Goal: Task Accomplishment & Management: Manage account settings

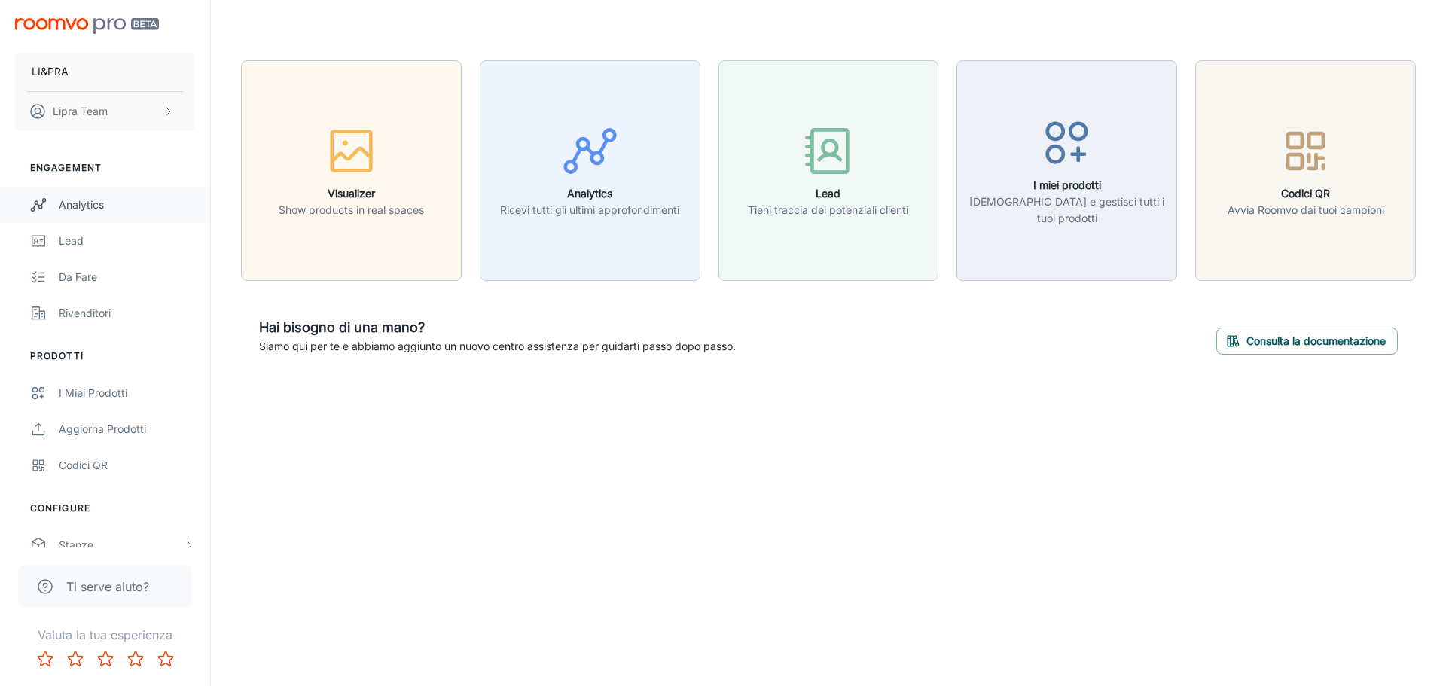
click at [91, 203] on div "Analytics" at bounding box center [127, 205] width 136 height 17
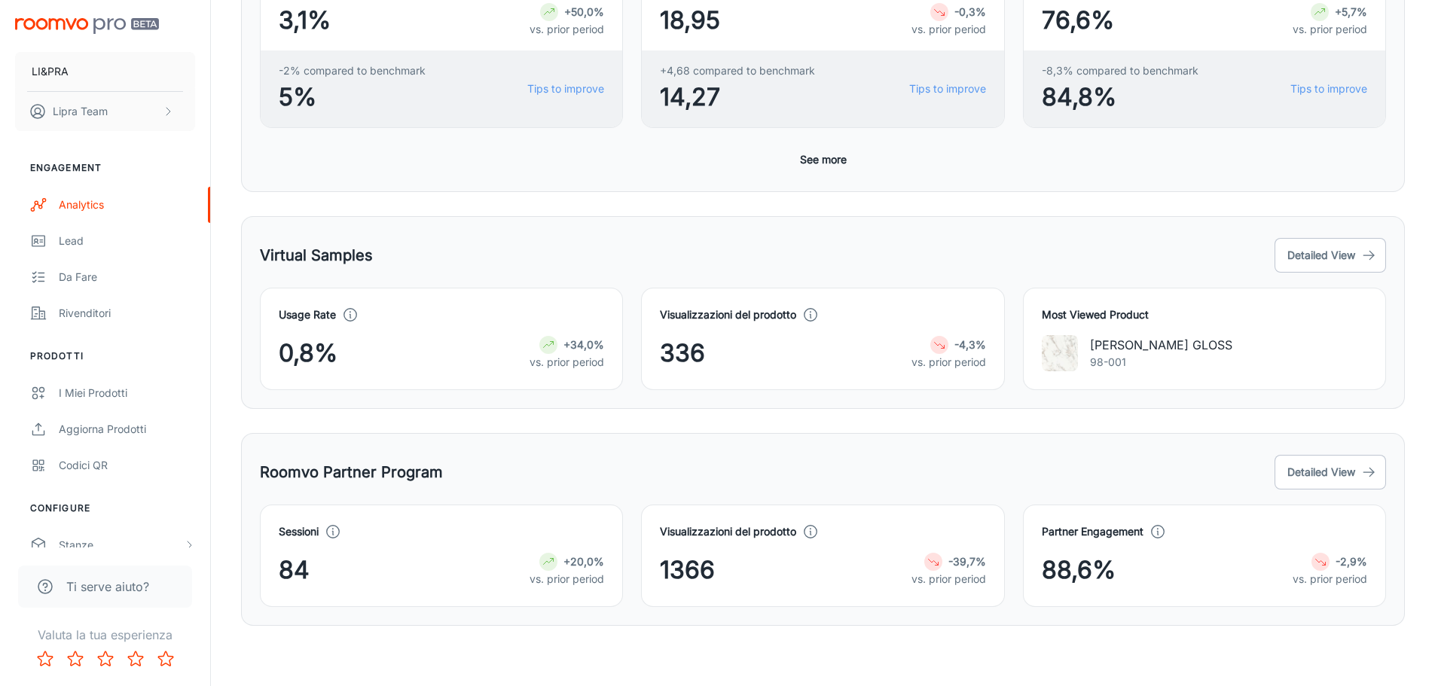
scroll to position [200, 0]
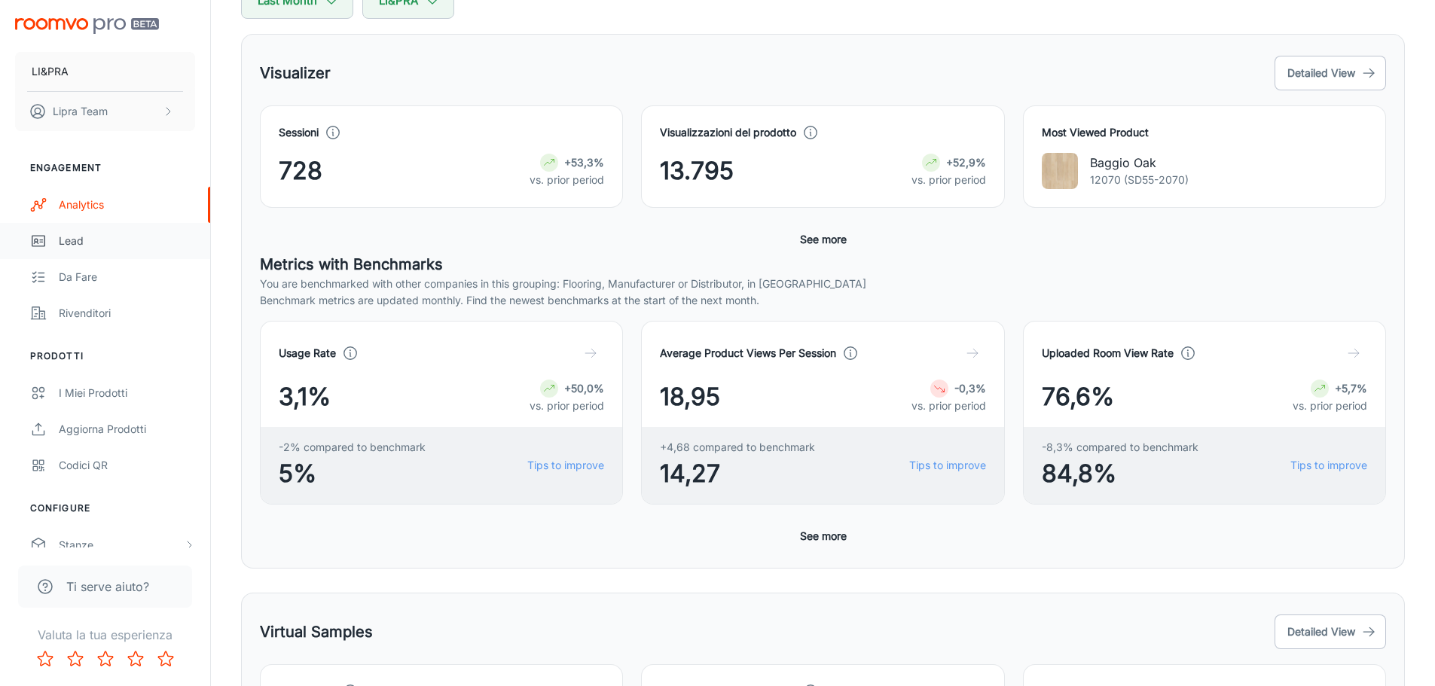
click at [63, 245] on div "Lead" at bounding box center [127, 241] width 136 height 17
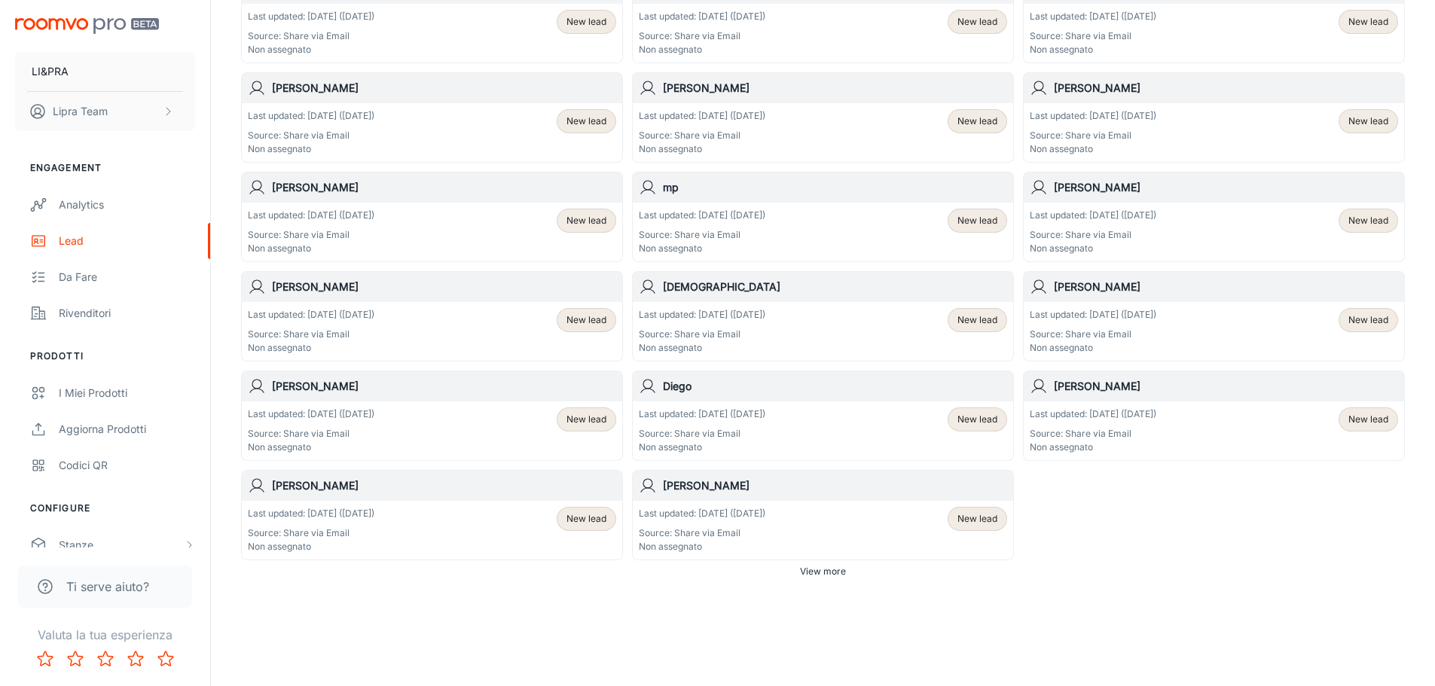
scroll to position [755, 0]
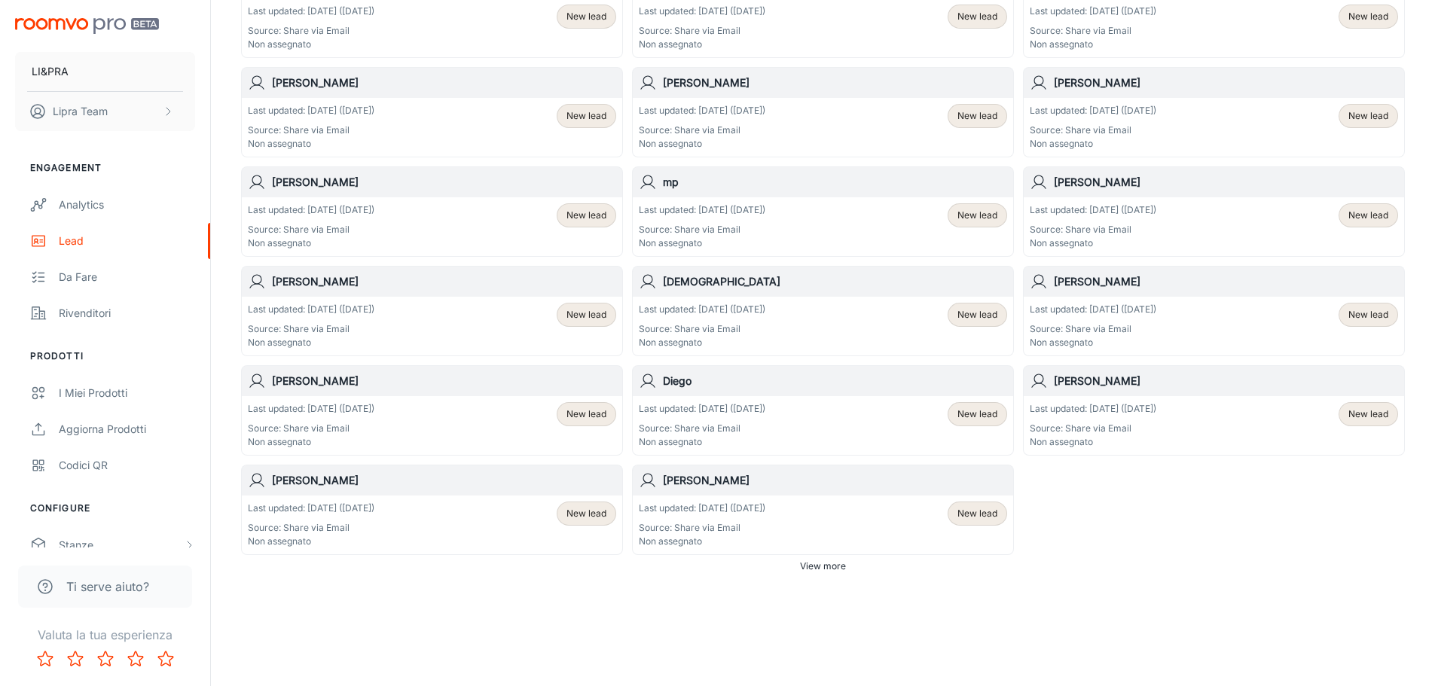
click at [810, 571] on span "View more" at bounding box center [823, 567] width 46 height 14
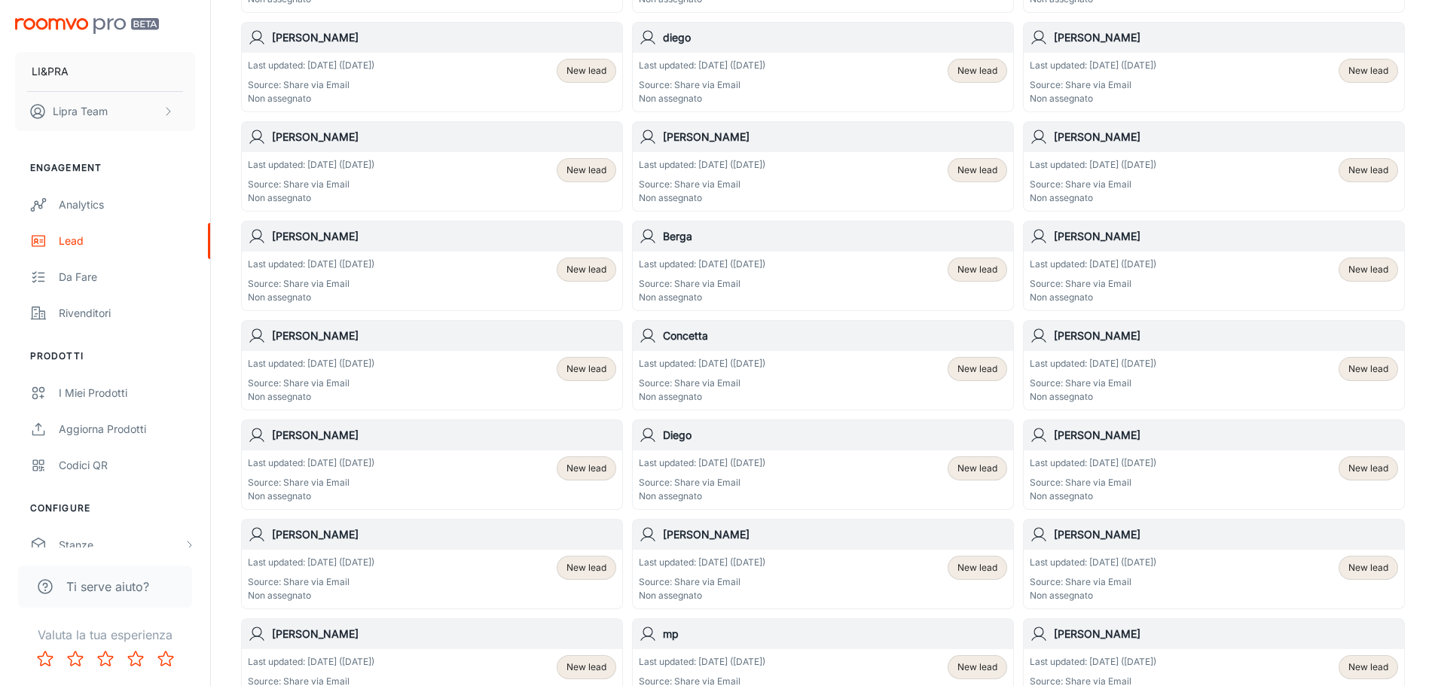
scroll to position [0, 0]
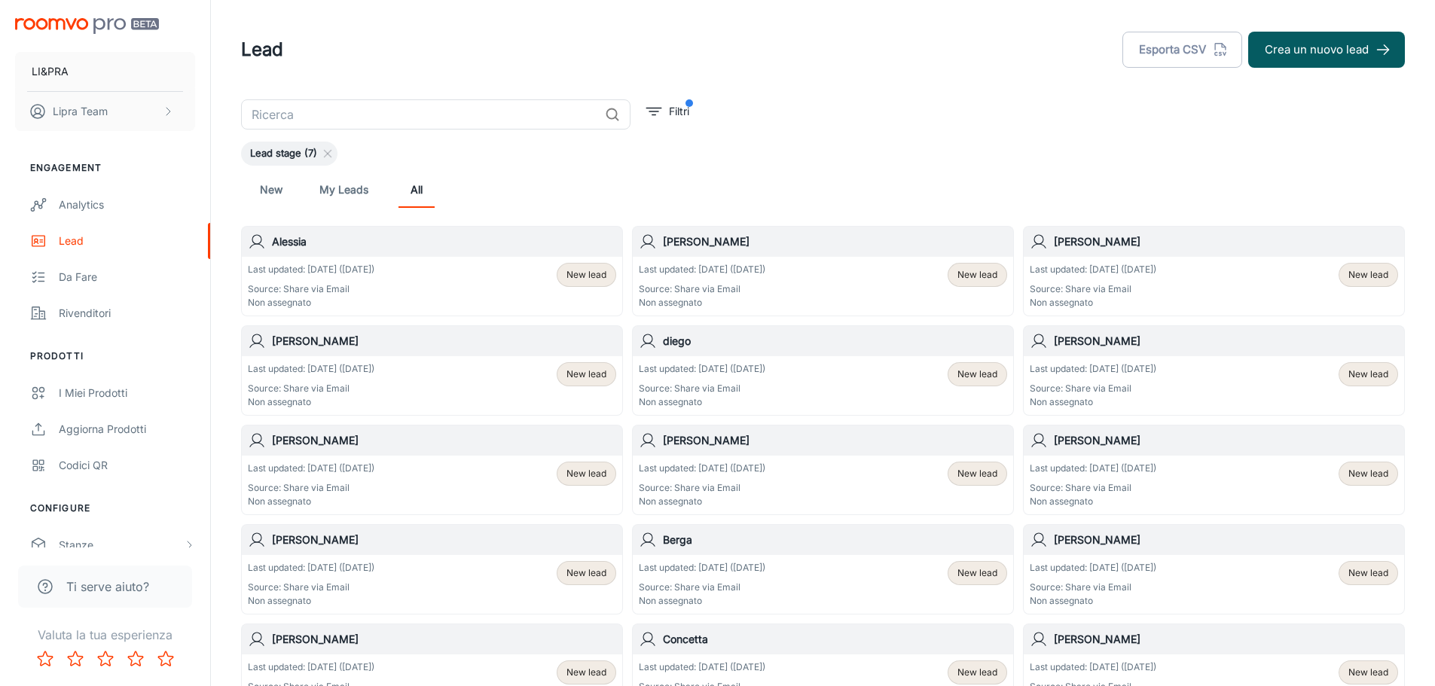
click at [396, 285] on div "Last updated: [DATE] ([DATE]) Source: Share via Email Non assegnato New lead" at bounding box center [432, 286] width 368 height 47
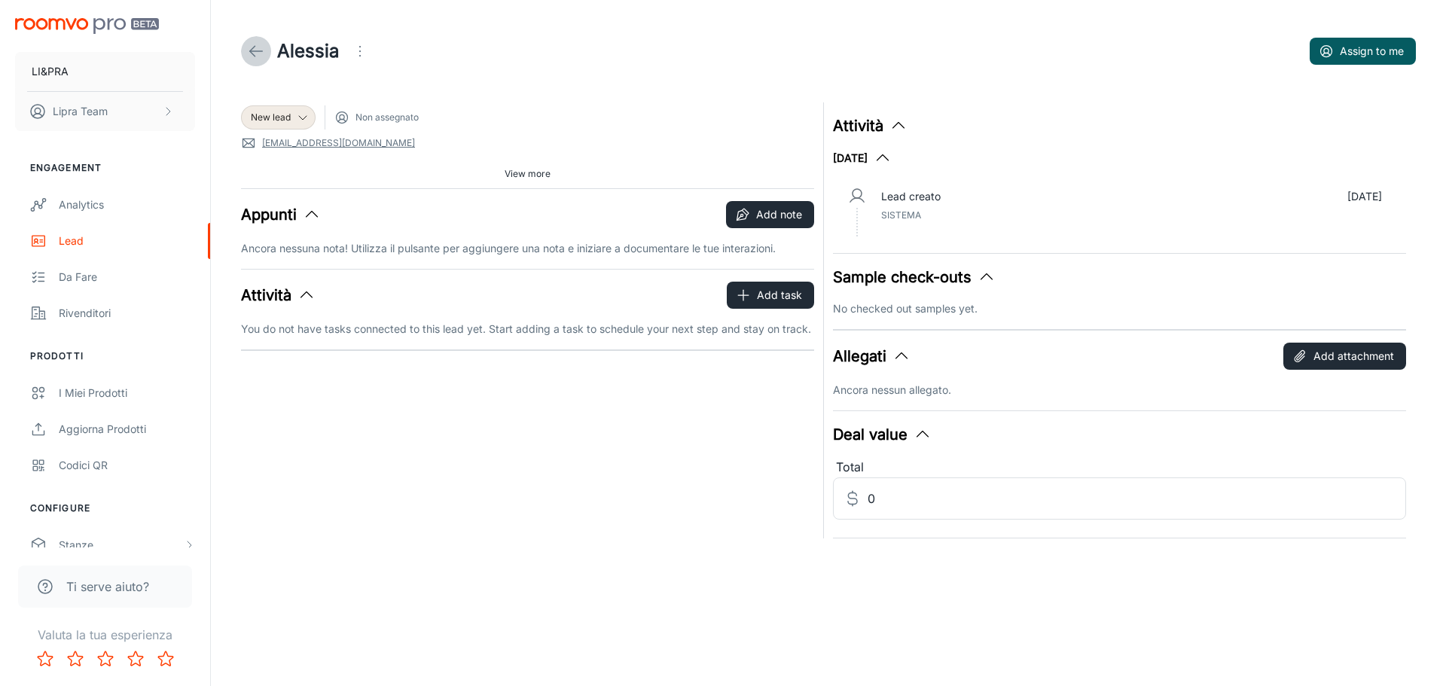
click at [259, 53] on icon at bounding box center [256, 51] width 18 height 18
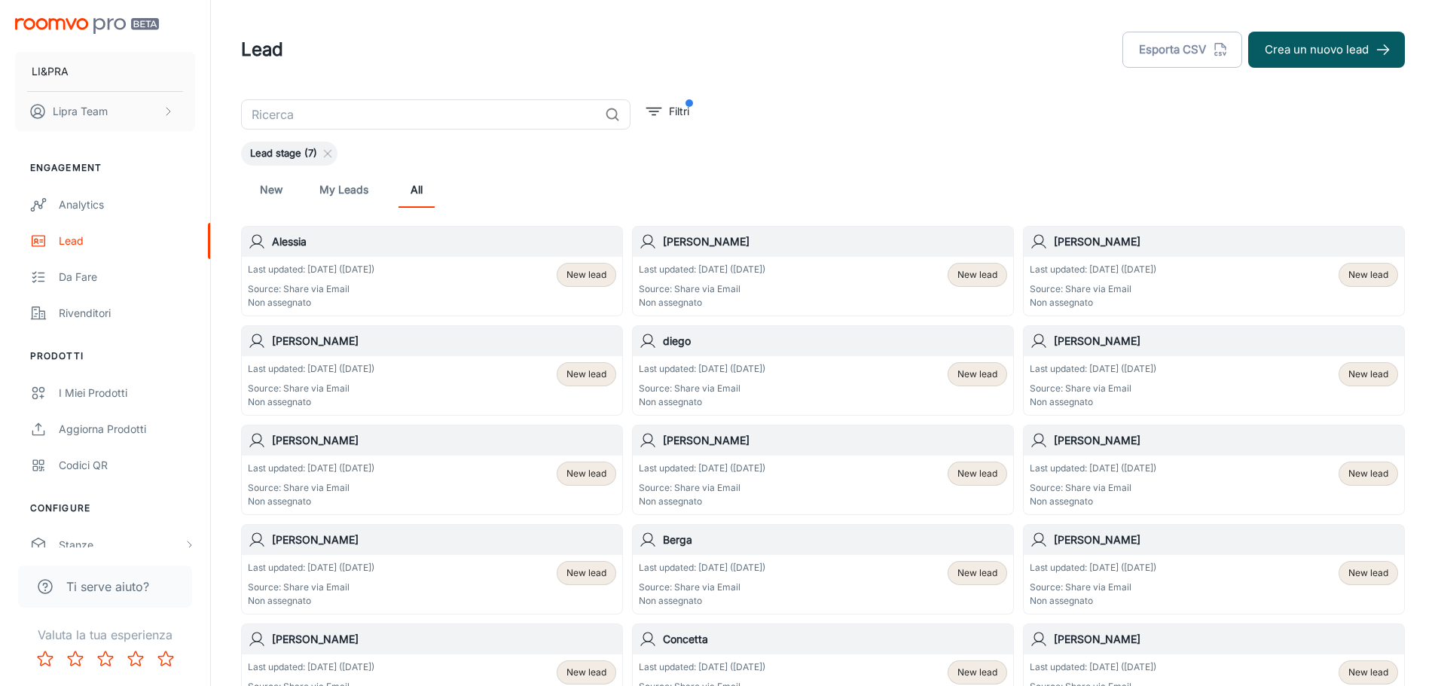
click at [450, 275] on div "Last updated: [DATE] ([DATE]) Source: Share via Email Non assegnato New lead" at bounding box center [432, 286] width 368 height 47
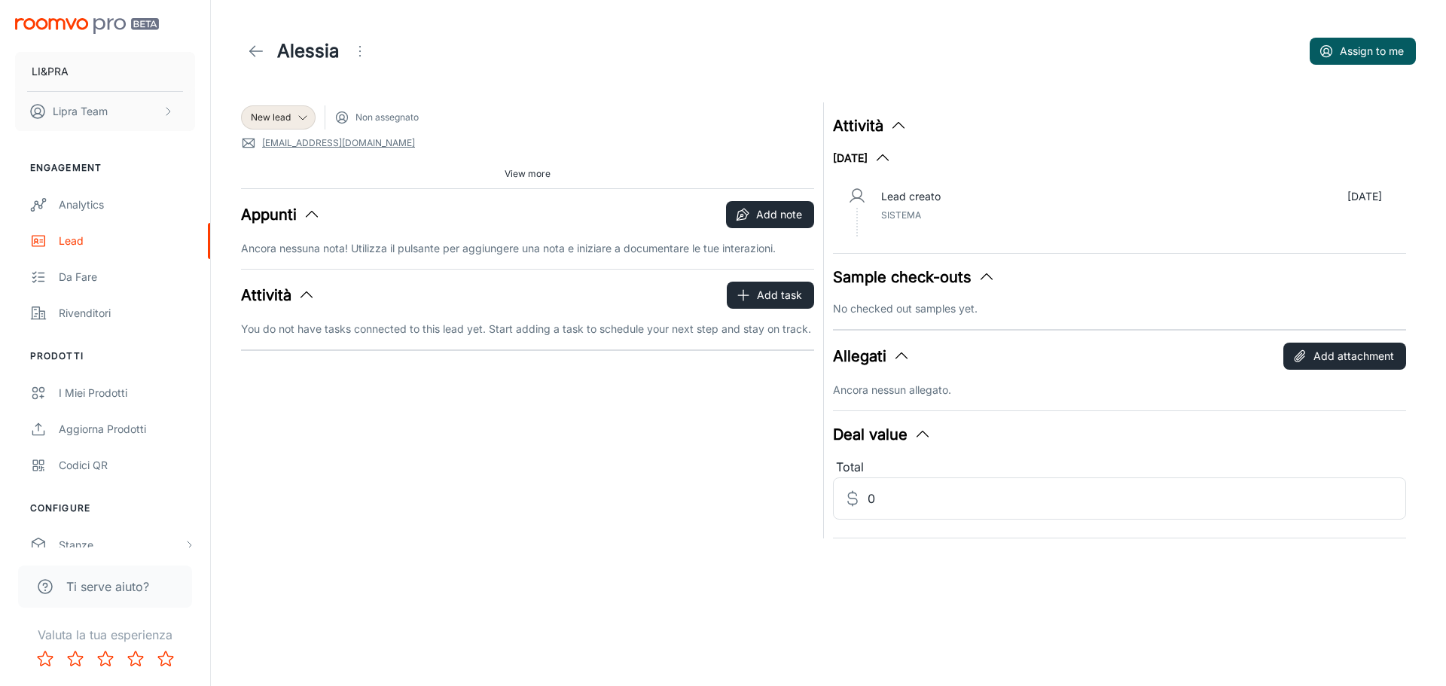
click at [252, 47] on icon at bounding box center [256, 51] width 18 height 18
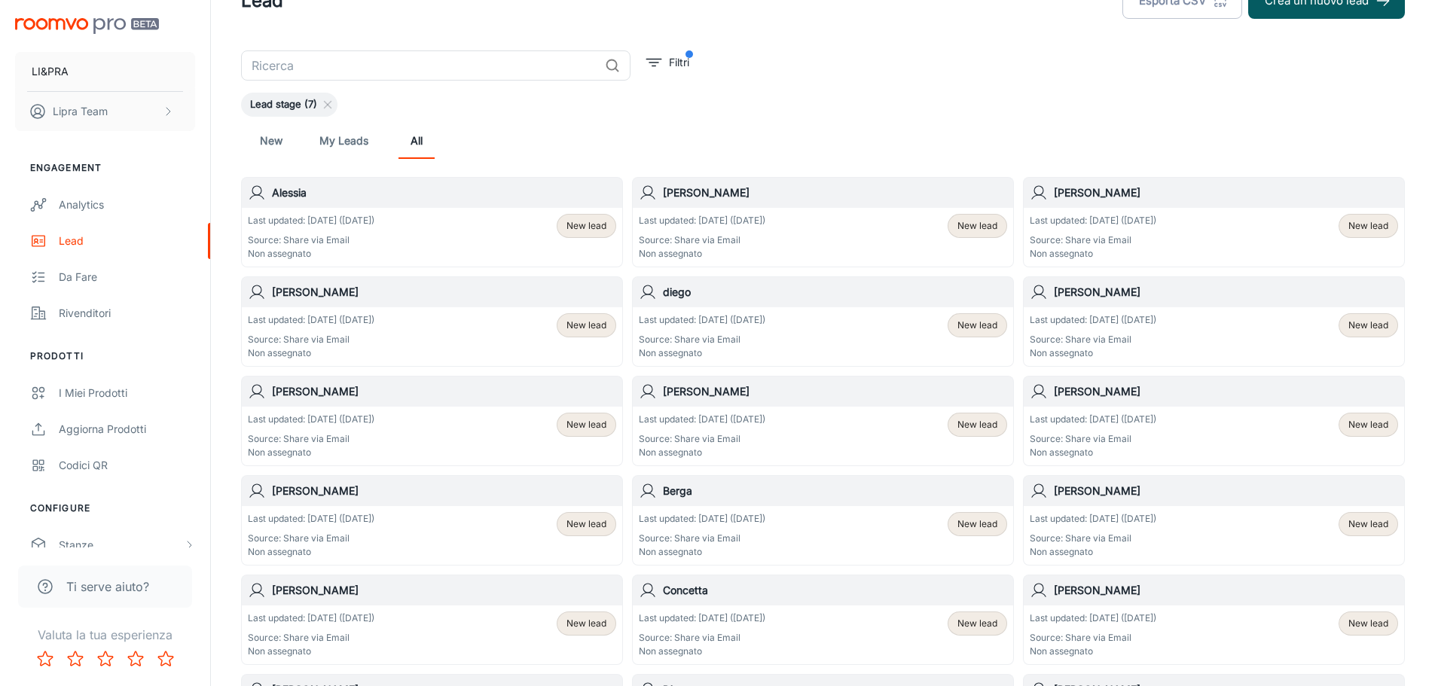
scroll to position [75, 0]
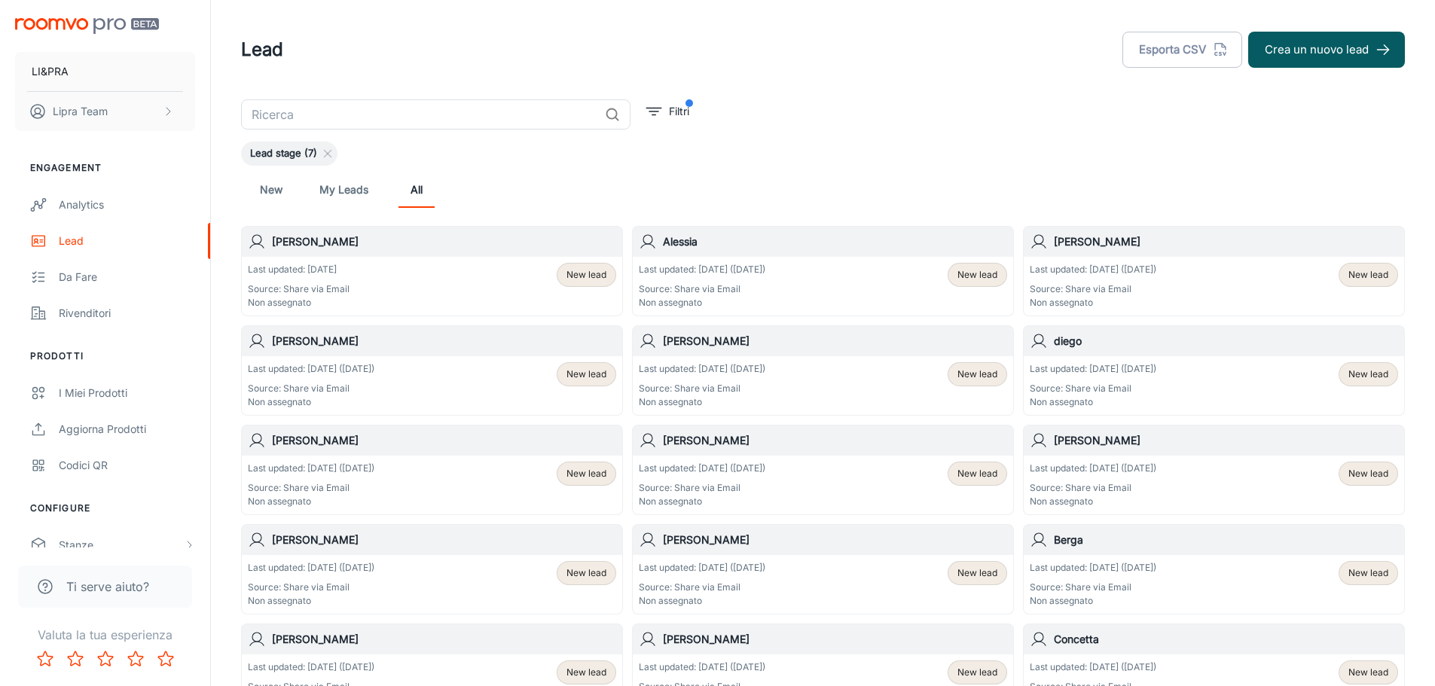
click at [374, 389] on p "Source: Share via Email" at bounding box center [311, 389] width 127 height 14
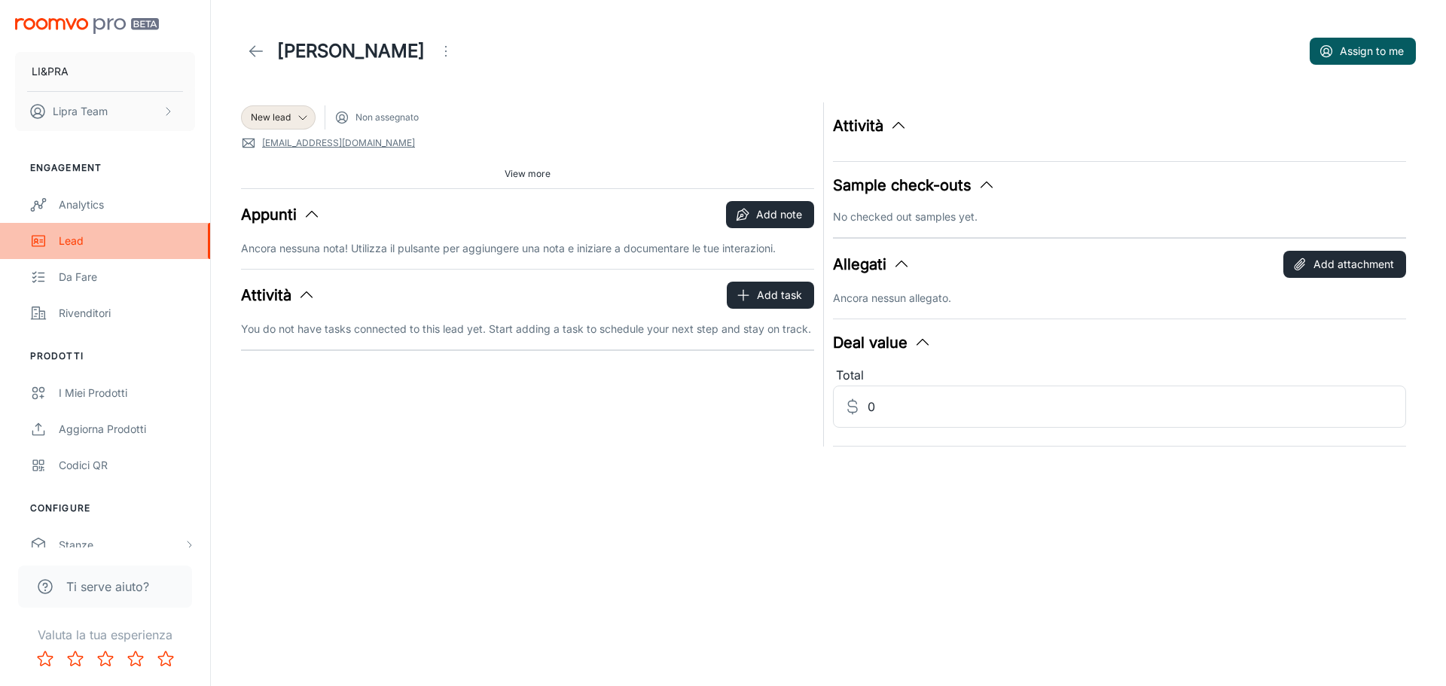
click at [106, 248] on div "Lead" at bounding box center [127, 241] width 136 height 17
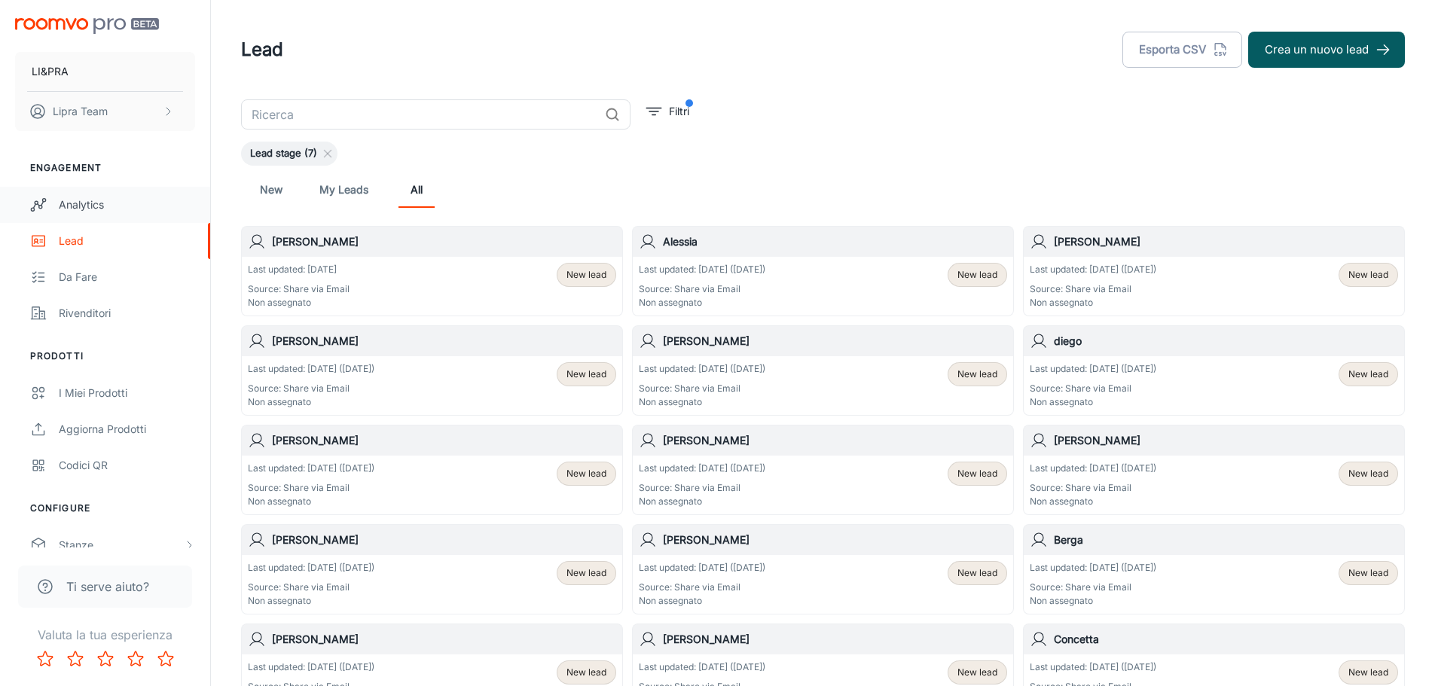
click at [87, 194] on link "Analytics" at bounding box center [105, 205] width 210 height 36
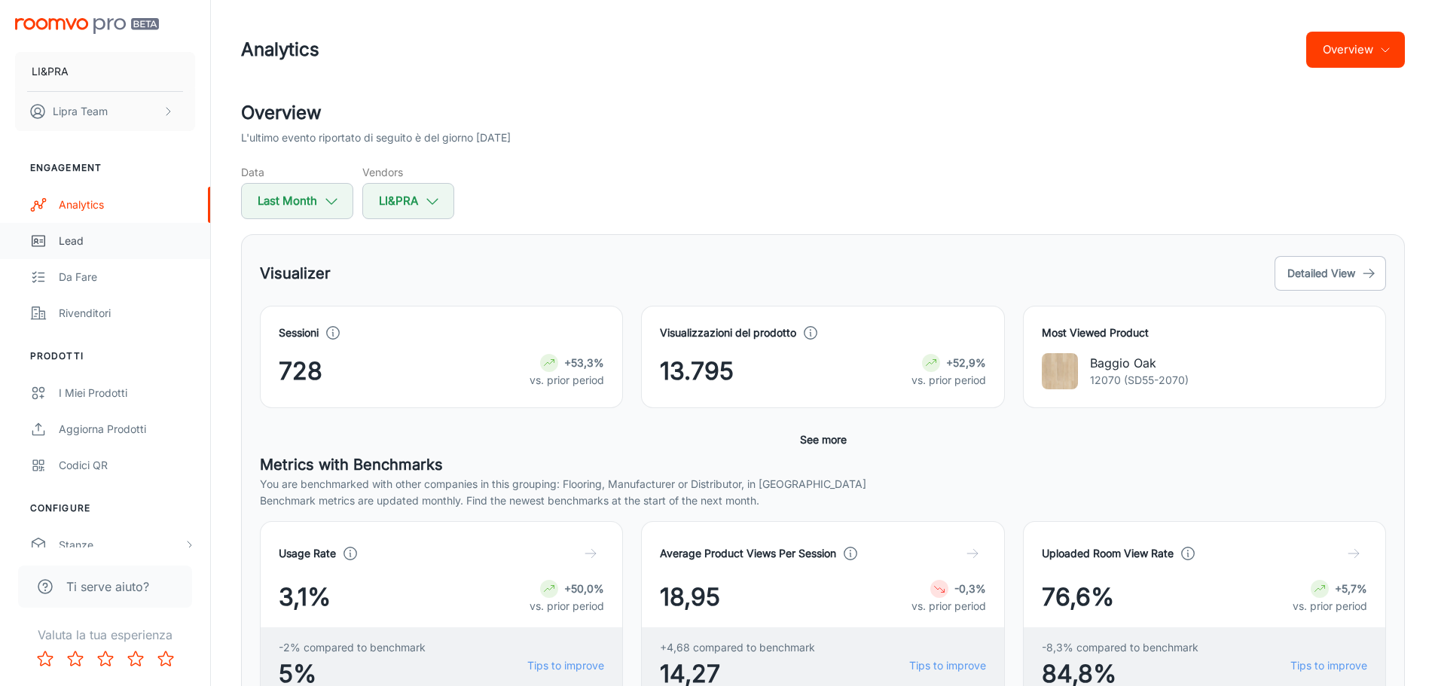
click at [154, 244] on div "Lead" at bounding box center [127, 241] width 136 height 17
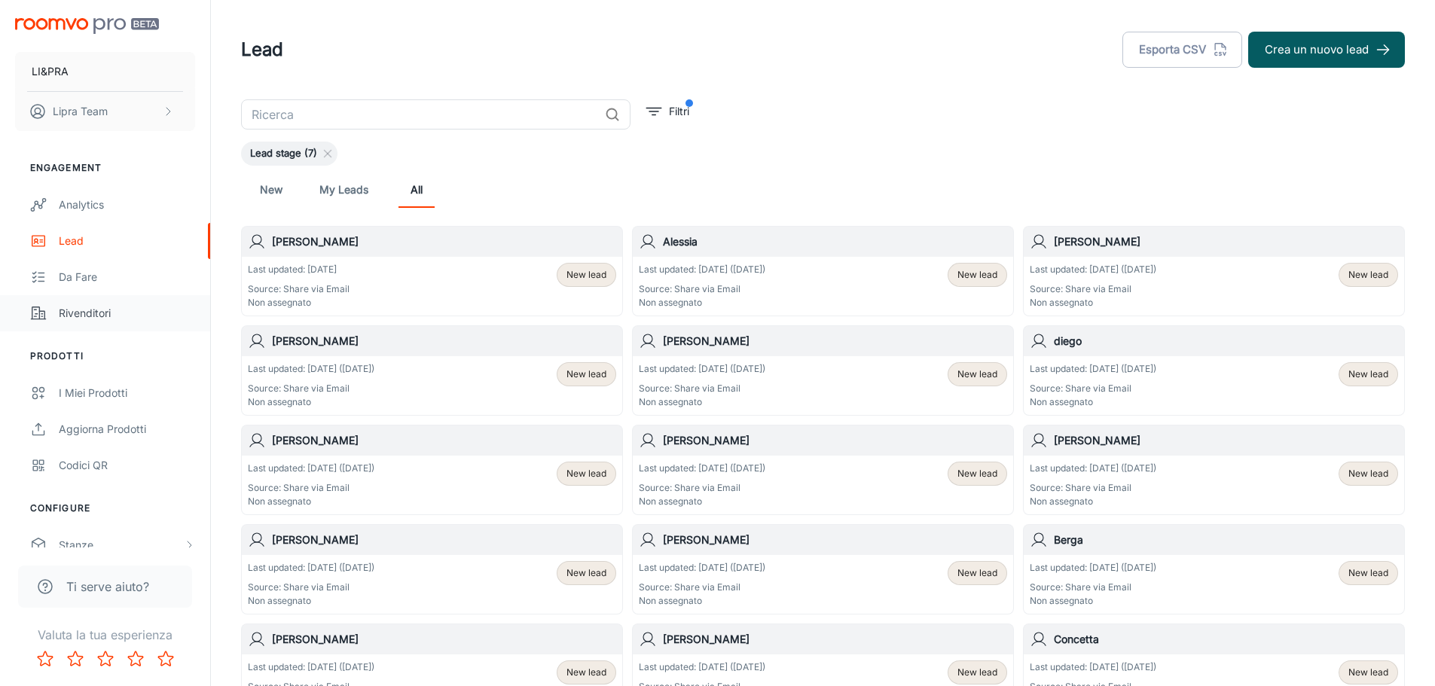
click at [166, 313] on div "Rivenditori" at bounding box center [127, 313] width 136 height 17
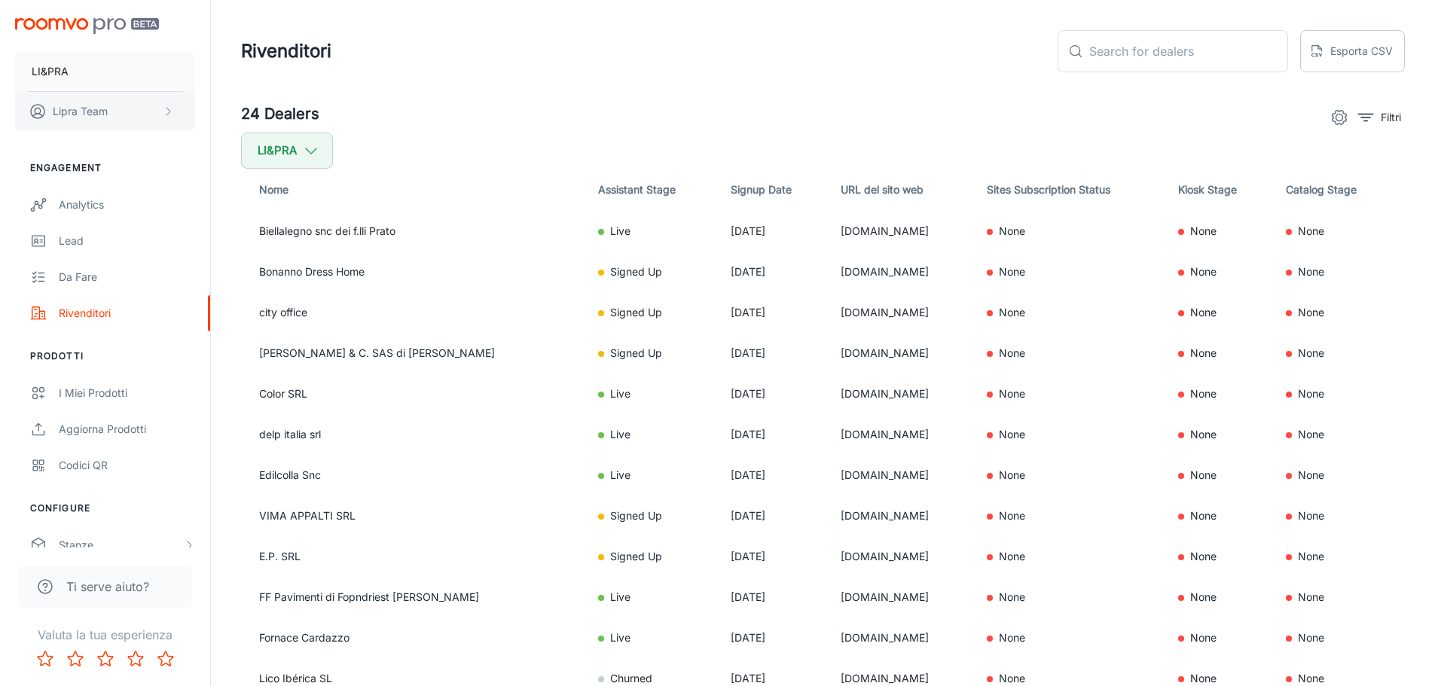
click at [113, 104] on button "Lipra Team" at bounding box center [105, 111] width 180 height 39
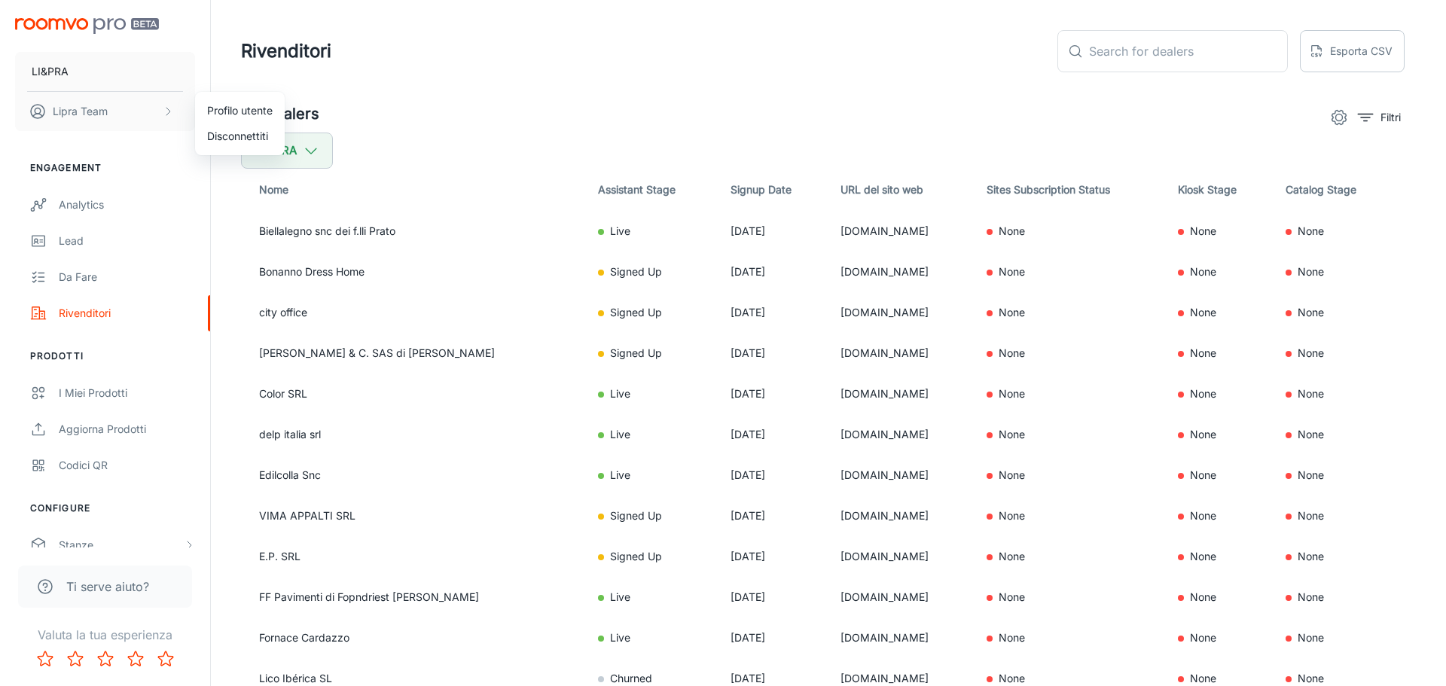
click at [224, 108] on li "Profilo utente" at bounding box center [240, 111] width 90 height 26
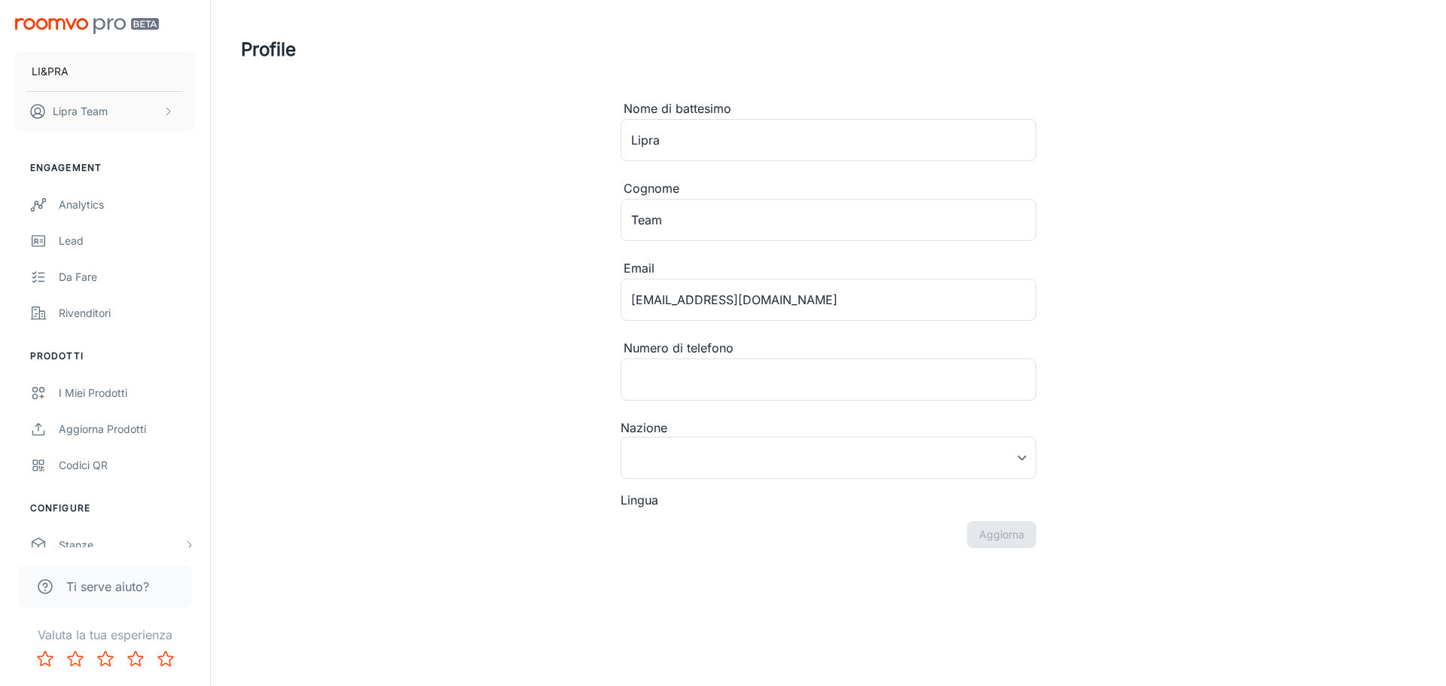
type input "Italia"
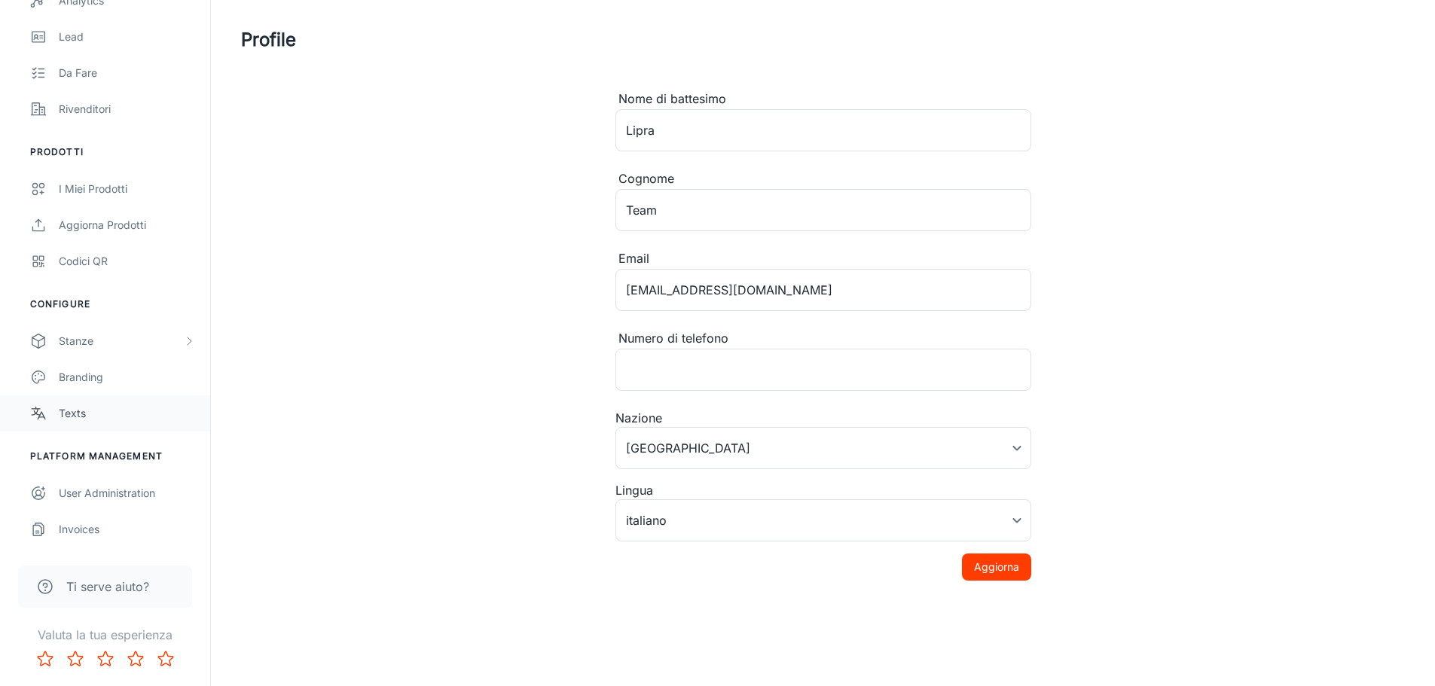
scroll to position [13, 0]
click at [139, 489] on div "User Administration" at bounding box center [127, 493] width 136 height 17
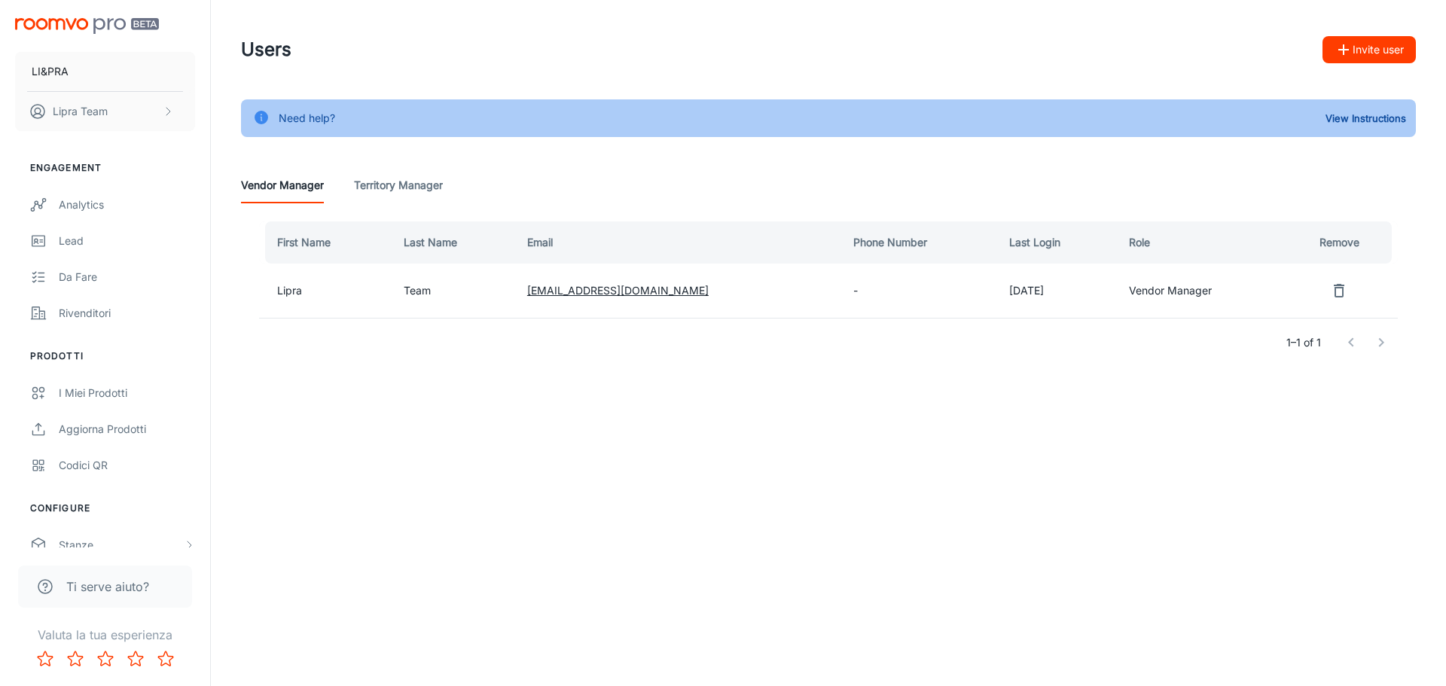
click at [42, 24] on img "scrollable content" at bounding box center [87, 26] width 144 height 16
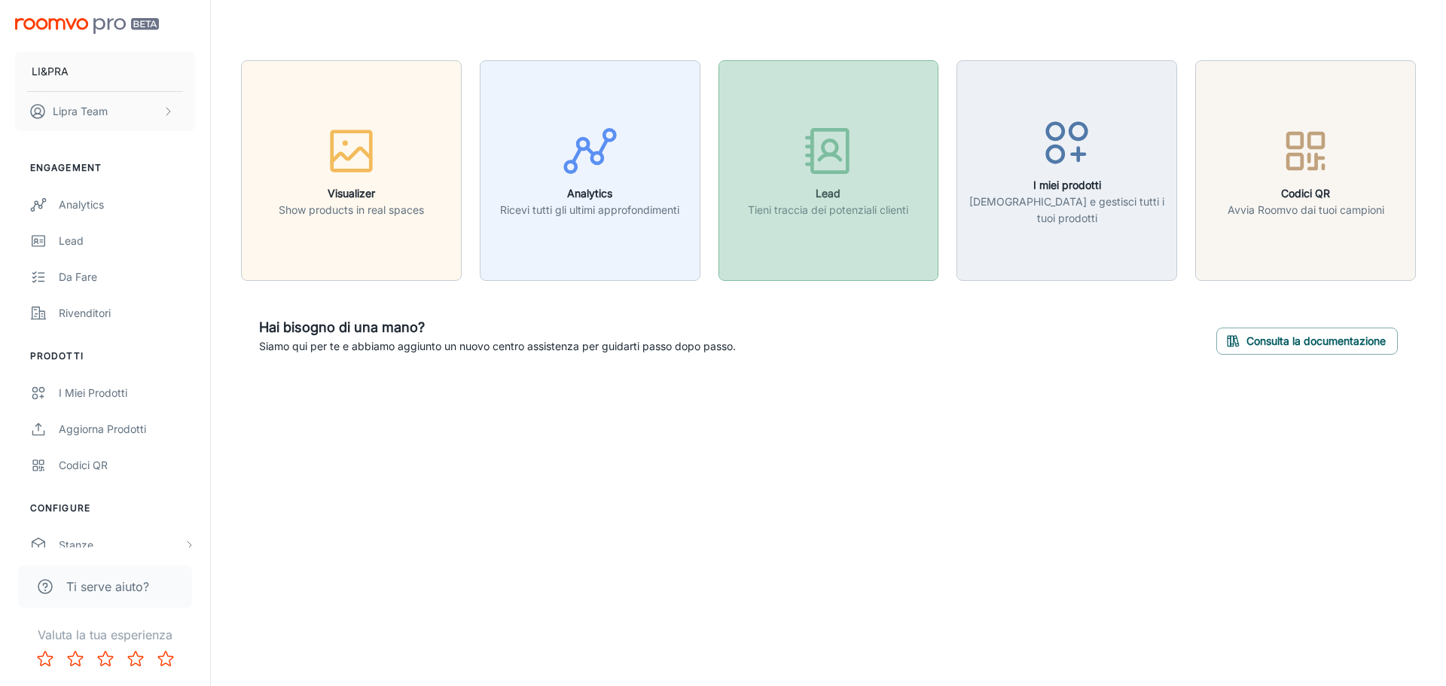
click at [834, 222] on button "Lead Tieni traccia dei potenziali clienti" at bounding box center [828, 170] width 221 height 221
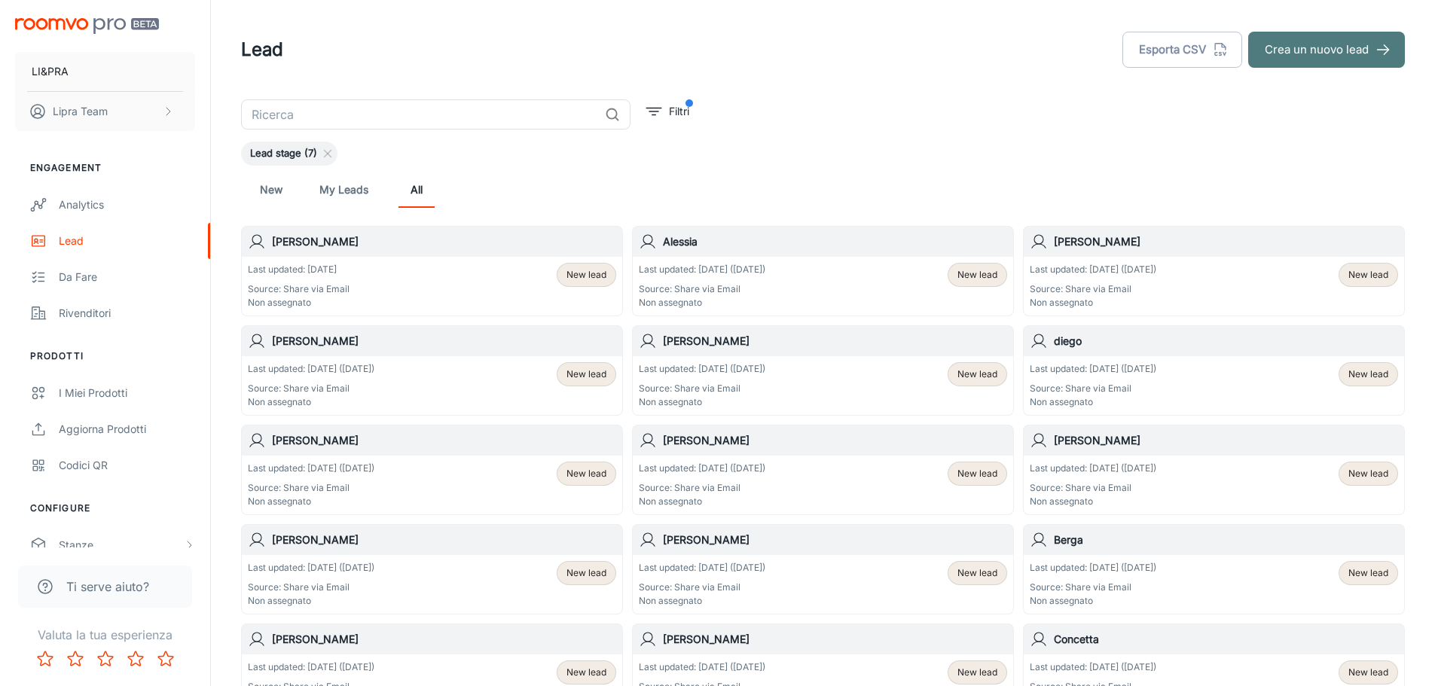
click at [1289, 43] on button "Crea un nuovo lead" at bounding box center [1326, 50] width 157 height 36
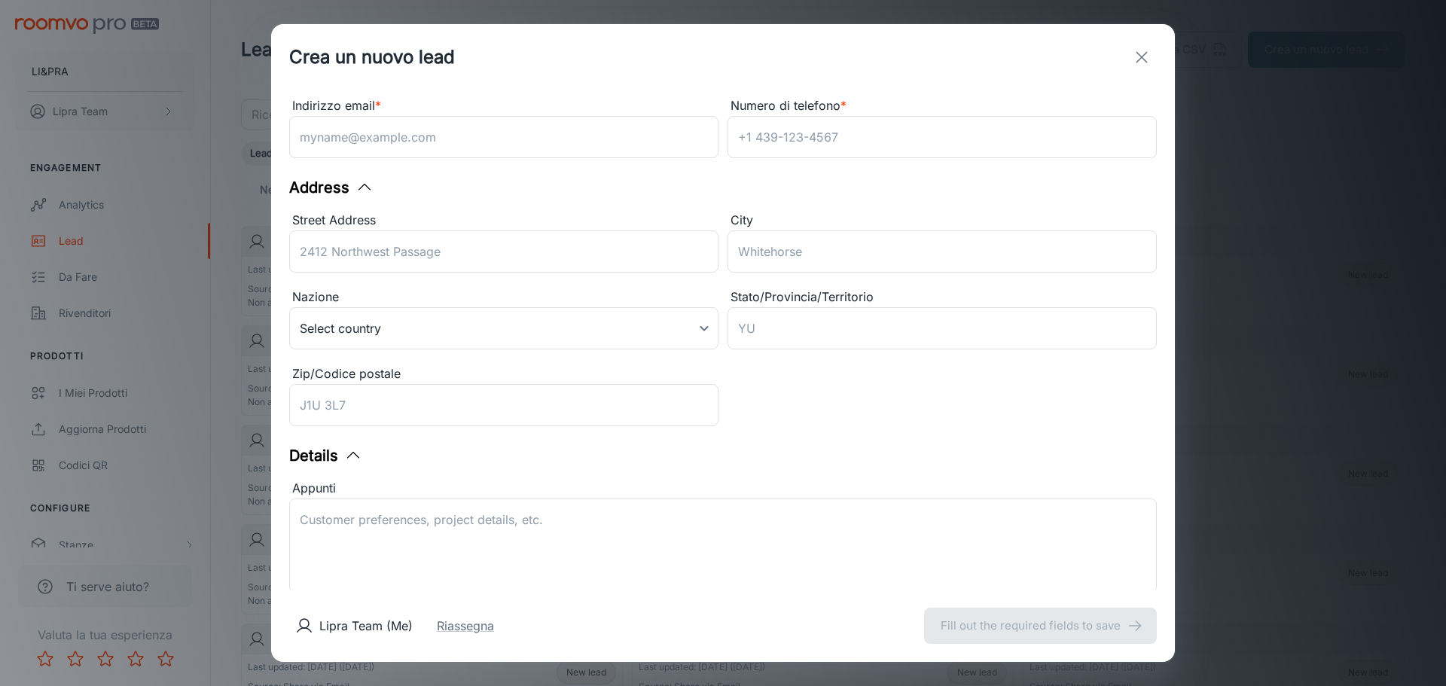
scroll to position [239, 0]
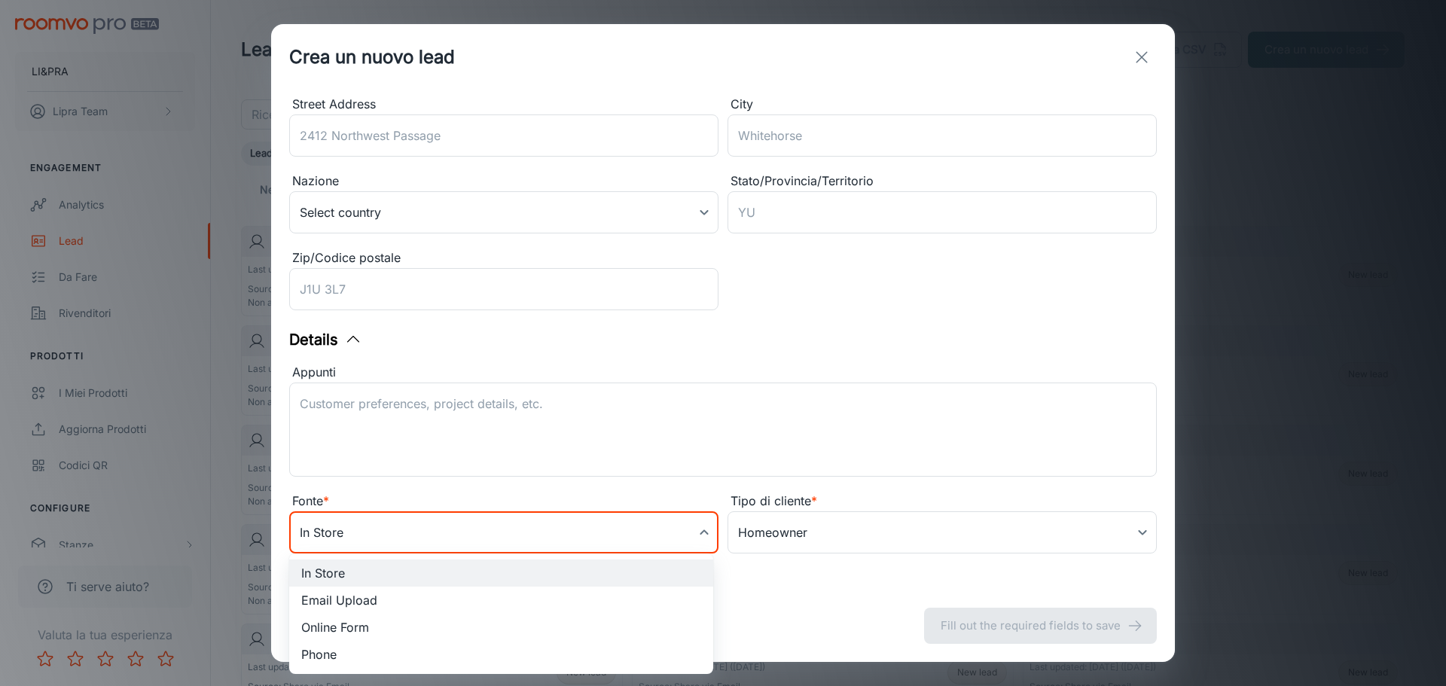
click at [613, 541] on body "LI&PRA Lipra Team Engagement Analytics Lead Da fare Rivenditori Prodotti I miei…" at bounding box center [723, 343] width 1446 height 686
click at [614, 538] on div at bounding box center [723, 343] width 1446 height 686
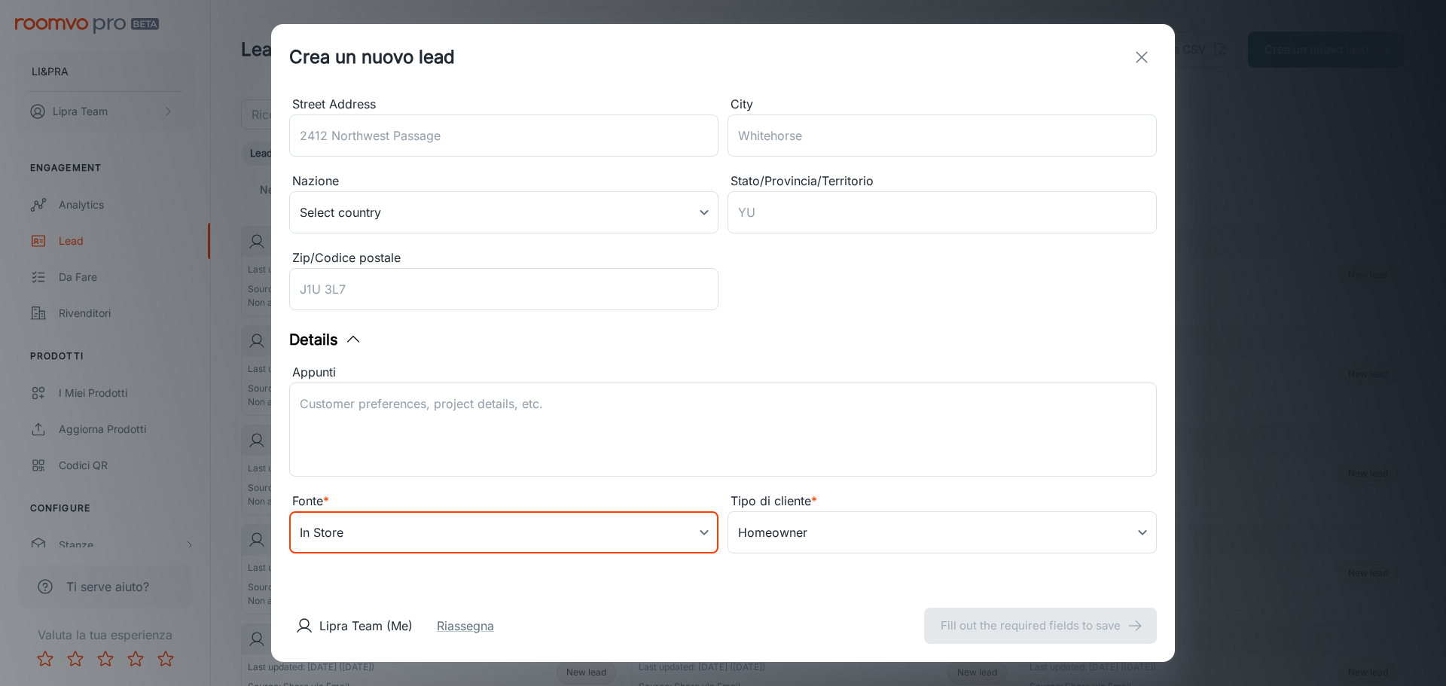
click at [619, 538] on body "LI&PRA Lipra Team Engagement Analytics Lead Da fare Rivenditori Prodotti I miei…" at bounding box center [723, 343] width 1446 height 686
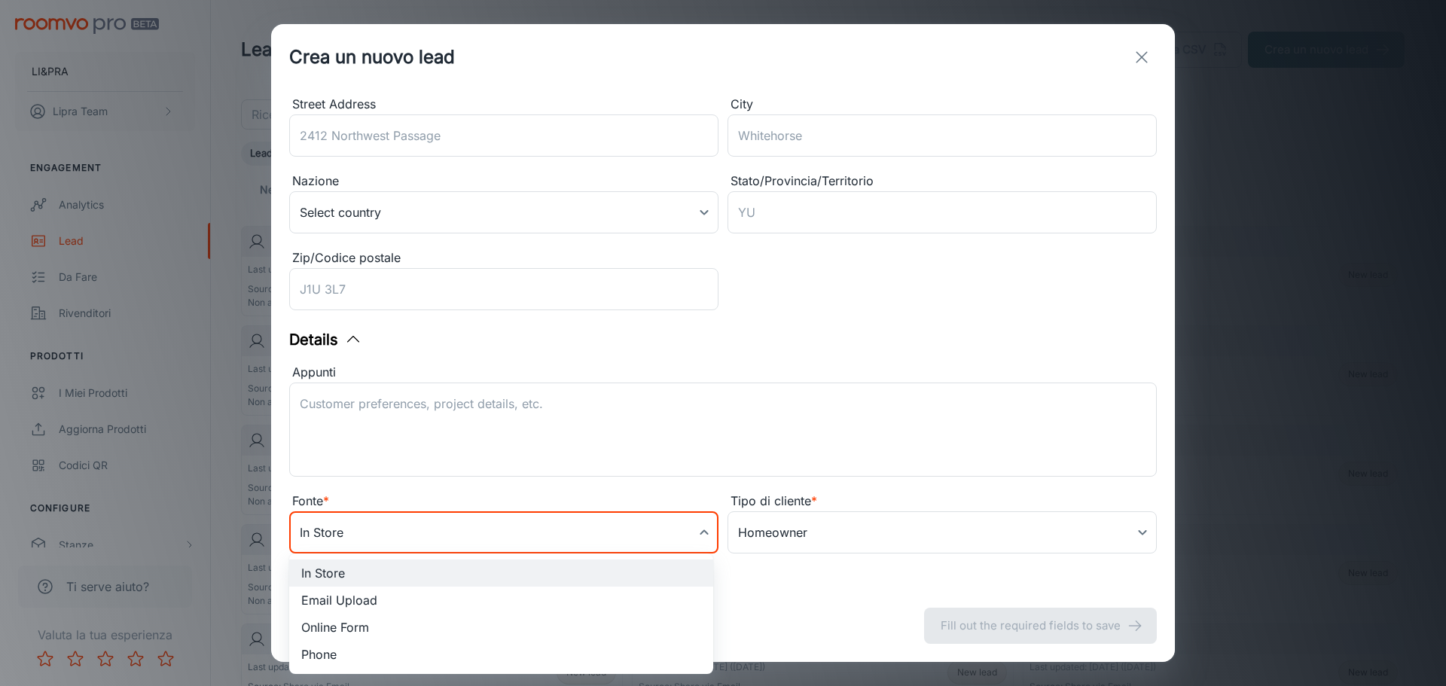
click at [619, 538] on div at bounding box center [723, 343] width 1446 height 686
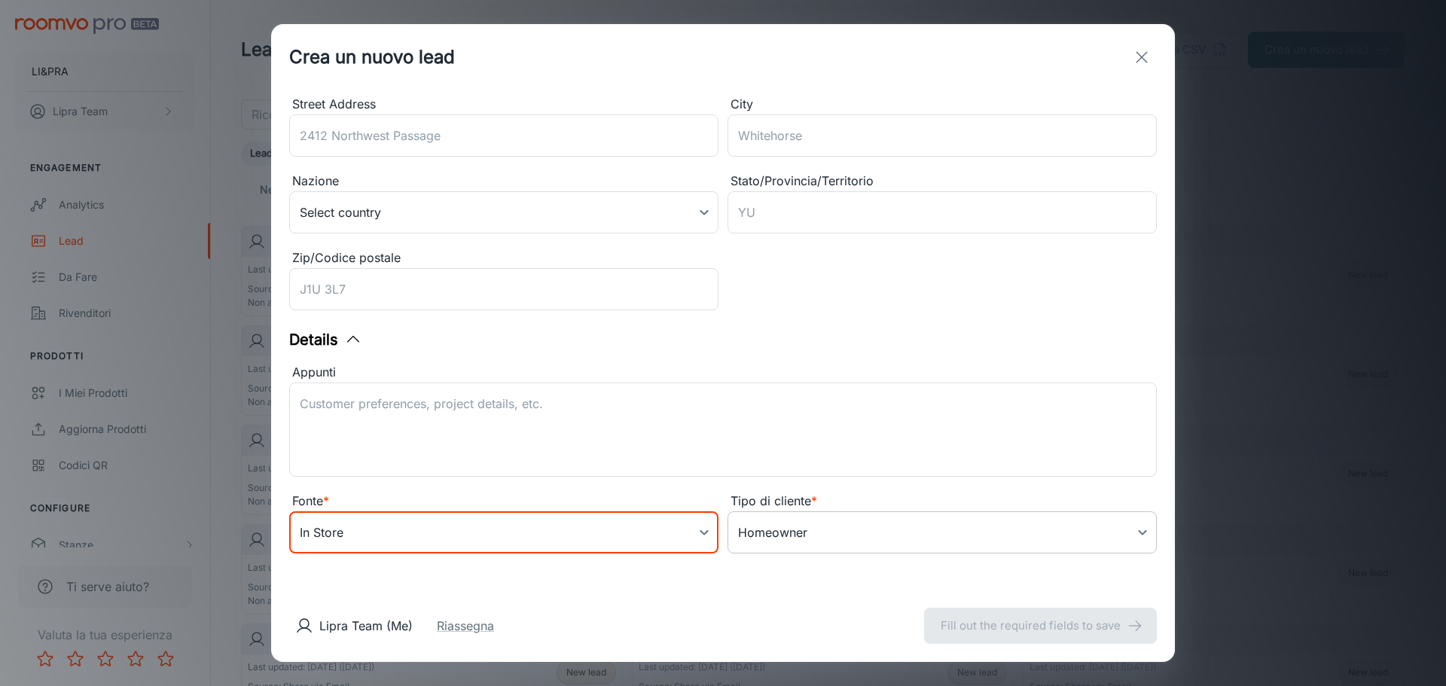
click at [807, 541] on body "LI&PRA Lipra Team Engagement Analytics Lead Da fare Rivenditori Prodotti I miei…" at bounding box center [723, 343] width 1446 height 686
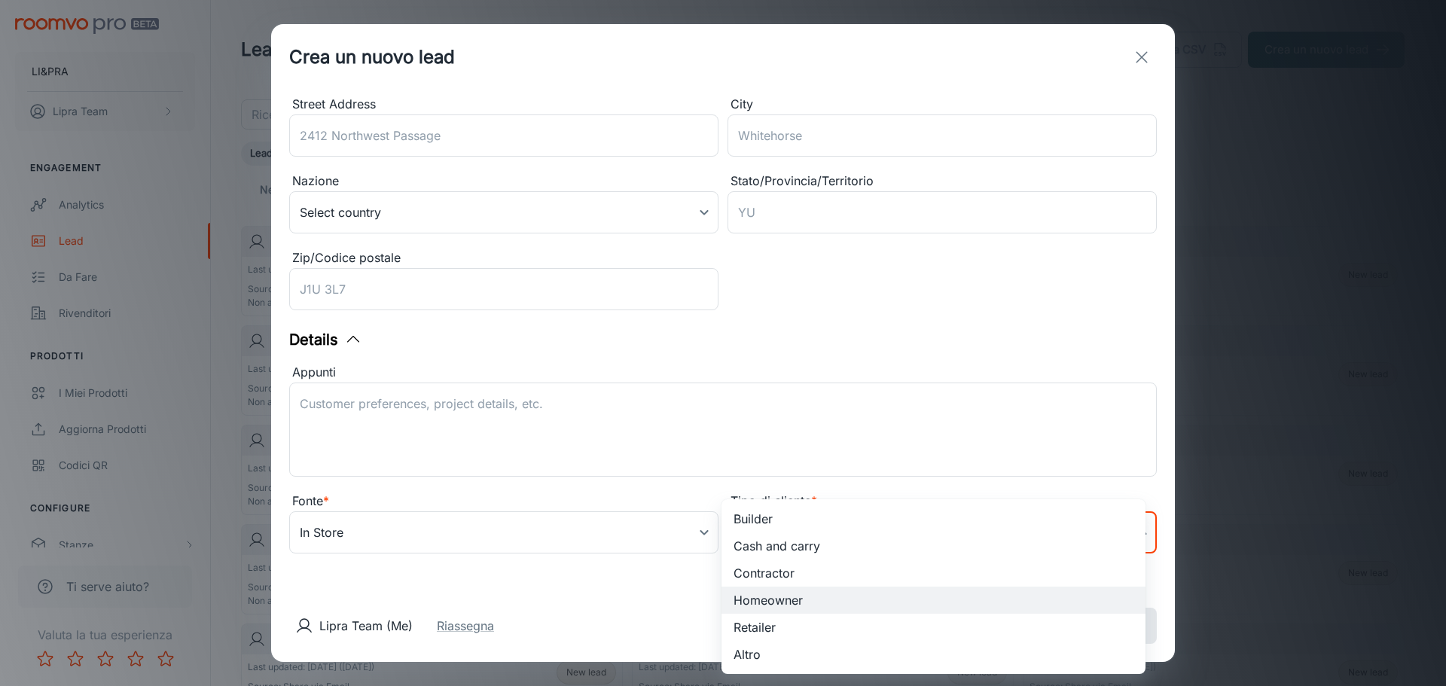
click at [787, 427] on div at bounding box center [723, 343] width 1446 height 686
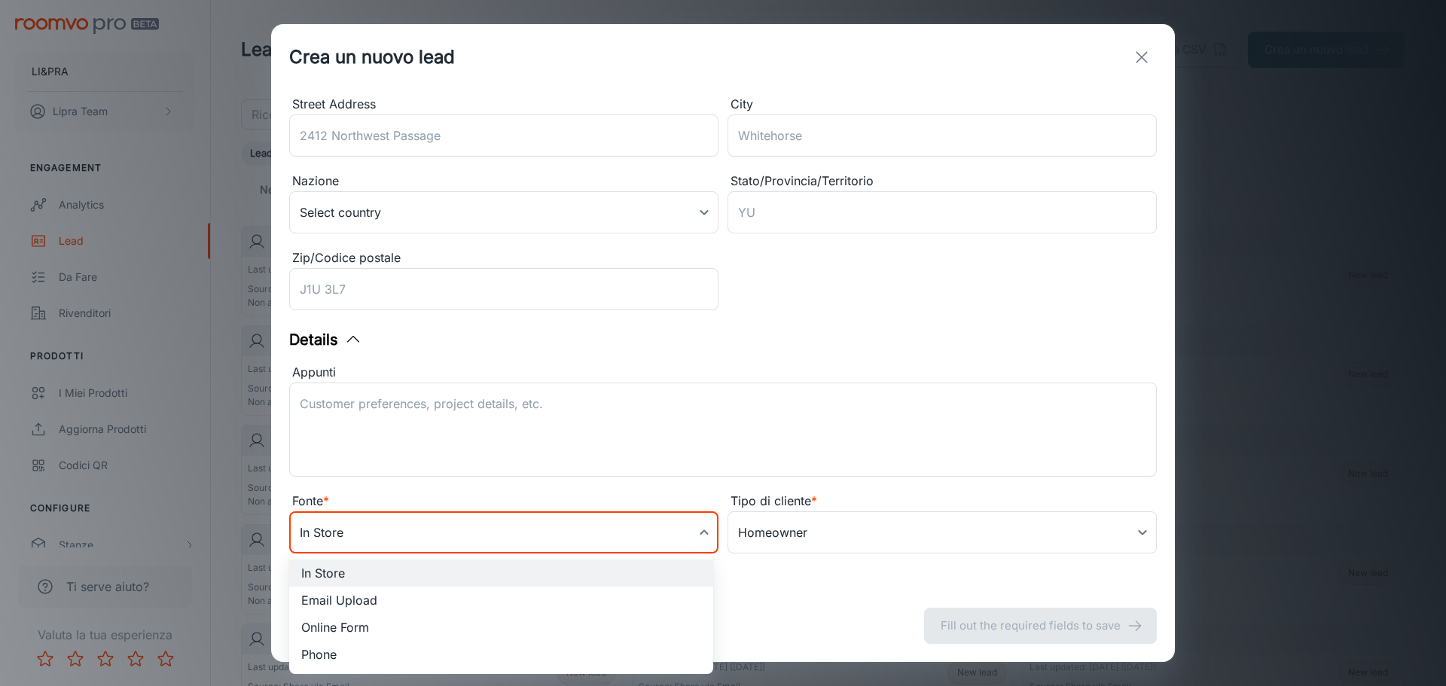
click at [627, 530] on body "LI&PRA Lipra Team Engagement Analytics Lead Da fare Rivenditori Prodotti I miei…" at bounding box center [723, 343] width 1446 height 686
click at [325, 499] on div at bounding box center [723, 343] width 1446 height 686
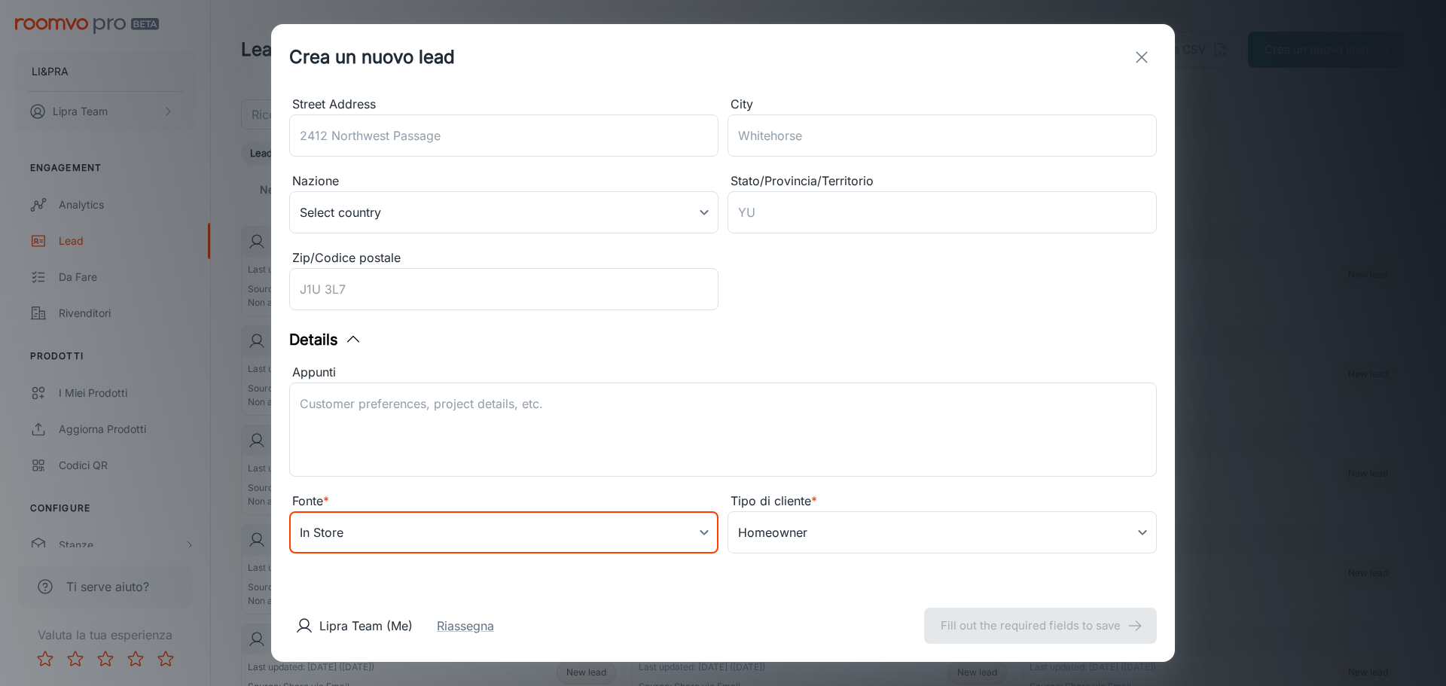
click at [1137, 47] on button "exit" at bounding box center [1142, 57] width 30 height 30
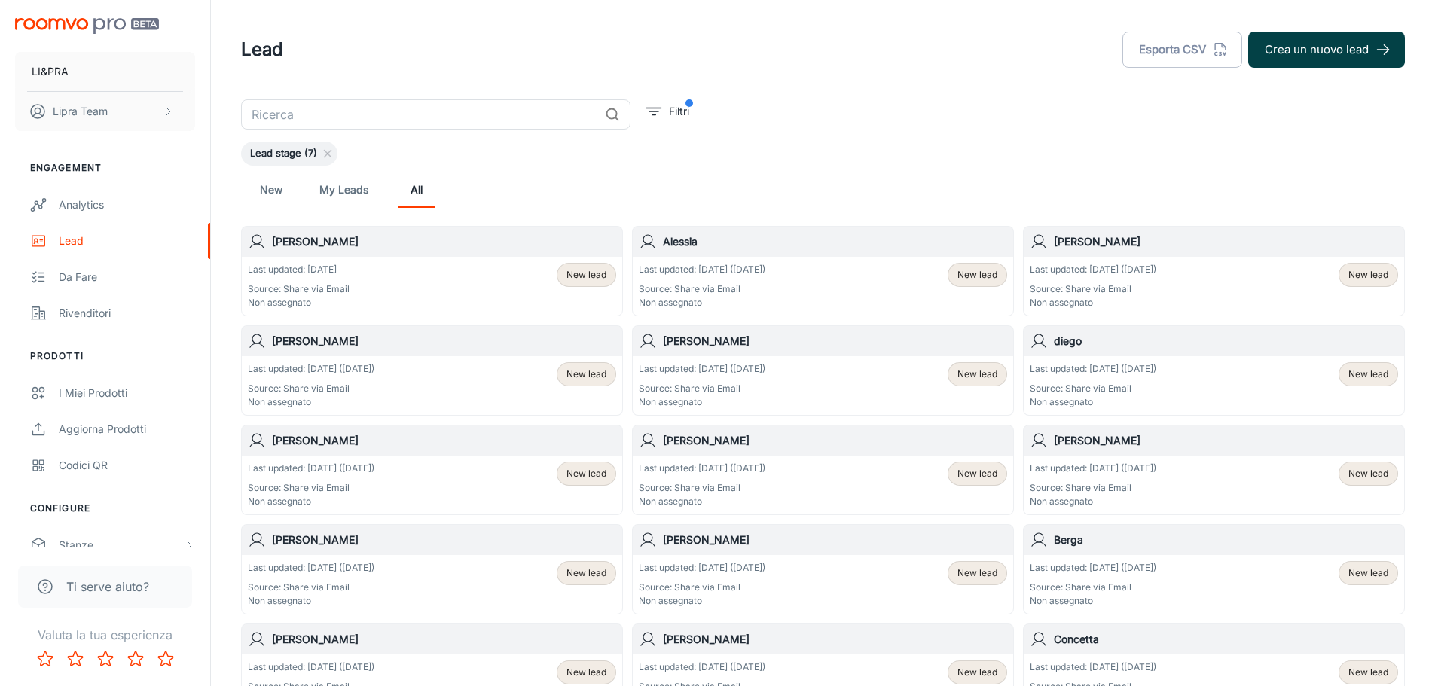
click at [1358, 35] on button "Crea un nuovo lead" at bounding box center [1326, 50] width 157 height 36
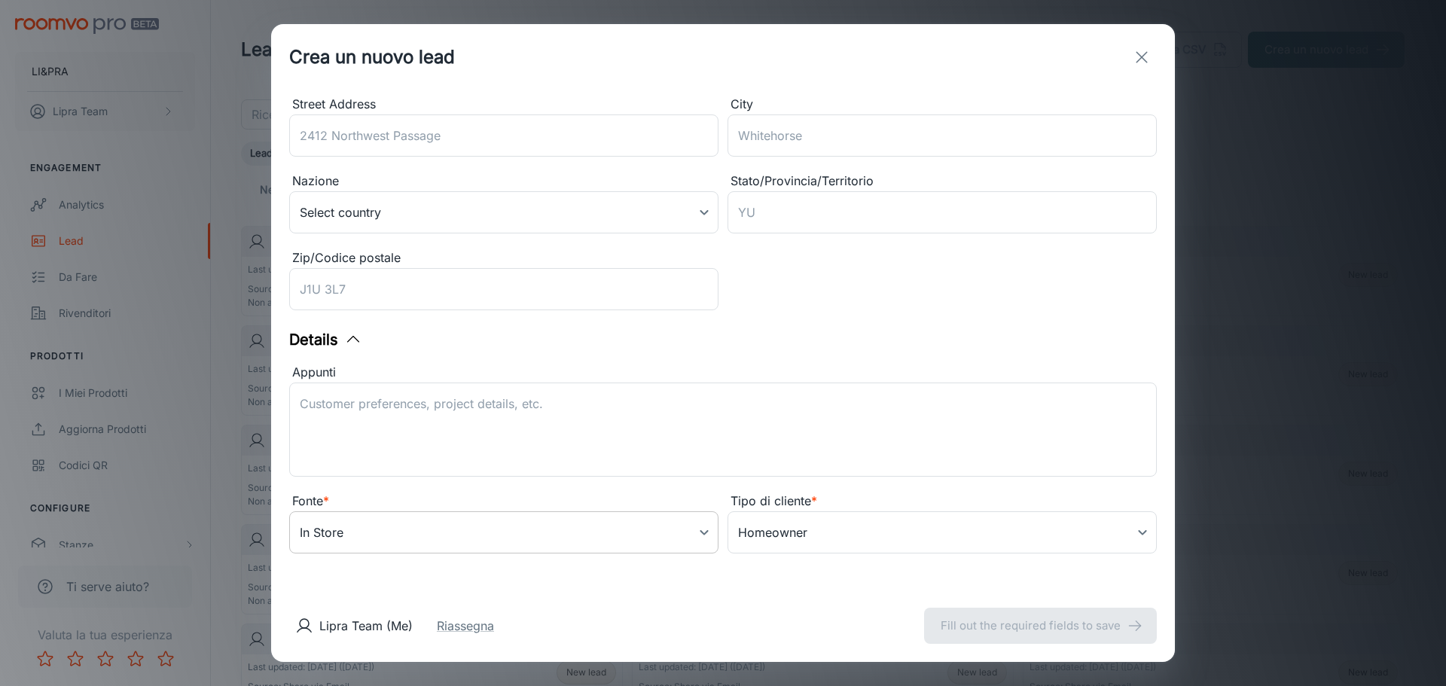
click at [477, 550] on body "LI&PRA Lipra Team Engagement Analytics Lead Da fare Rivenditori Prodotti I miei…" at bounding box center [723, 343] width 1446 height 686
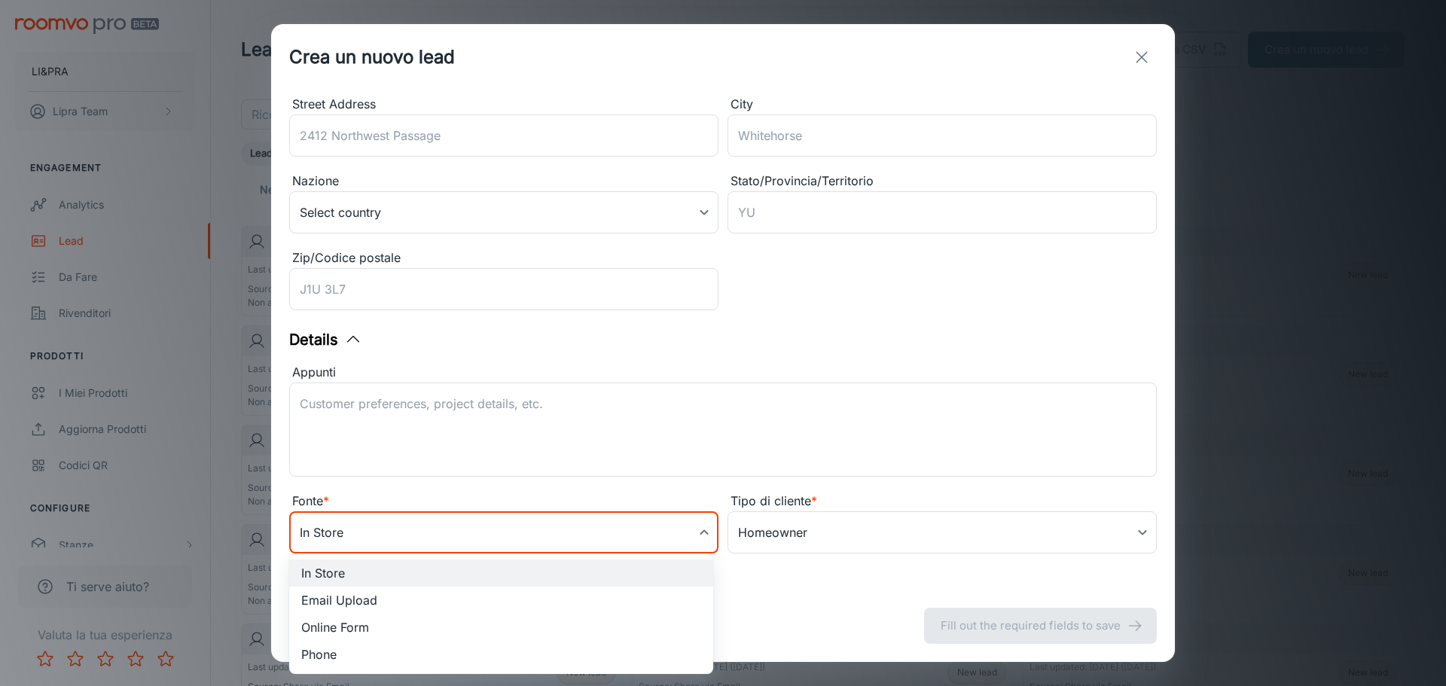
click at [514, 529] on div at bounding box center [723, 343] width 1446 height 686
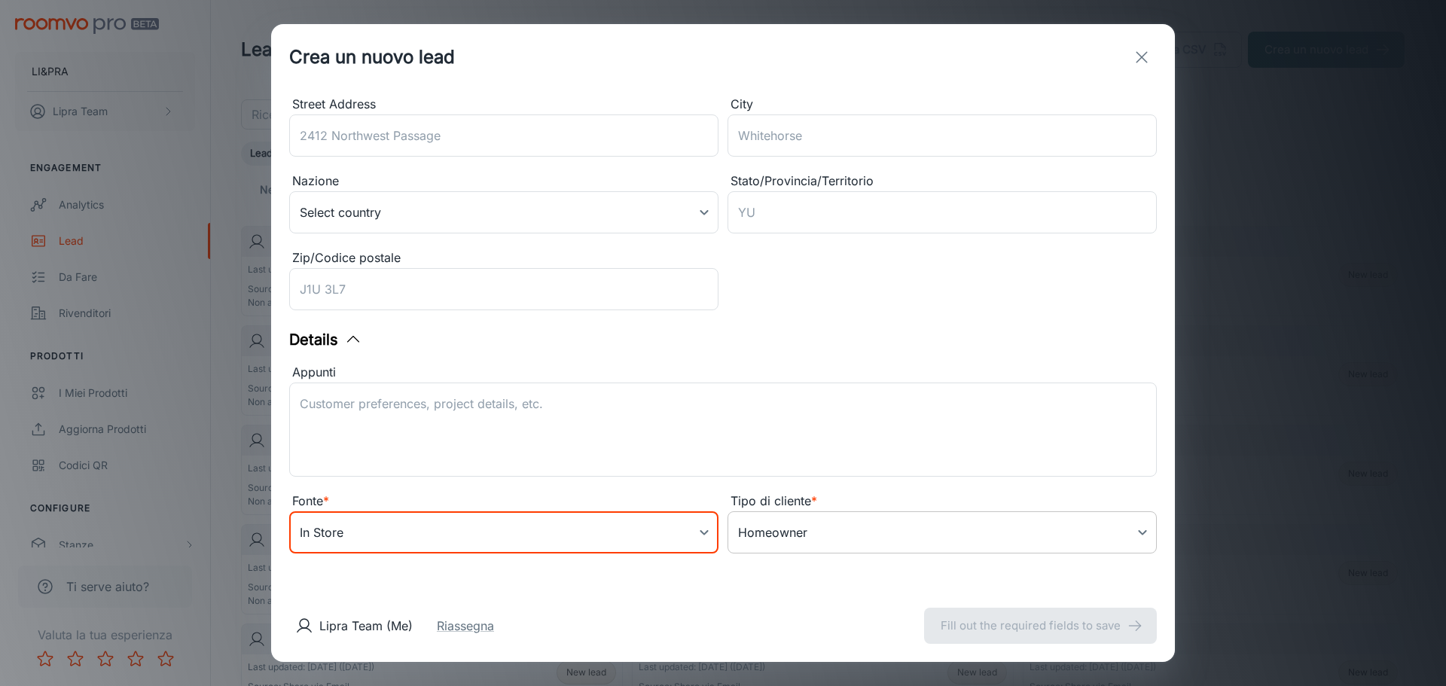
click at [859, 532] on body "LI&PRA Lipra Team Engagement Analytics Lead Da fare Rivenditori Prodotti I miei…" at bounding box center [723, 343] width 1446 height 686
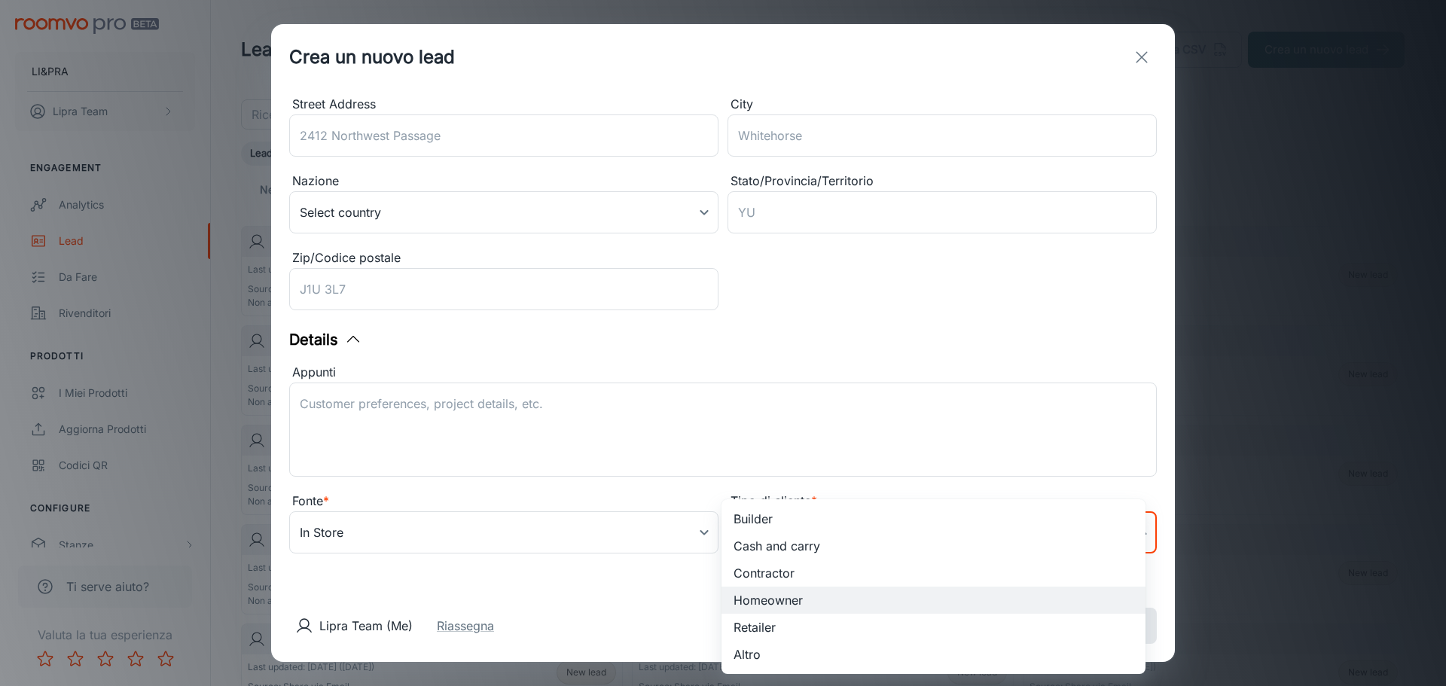
drag, startPoint x: 956, startPoint y: 409, endPoint x: 958, endPoint y: 419, distance: 10.0
click at [955, 410] on div at bounding box center [723, 343] width 1446 height 686
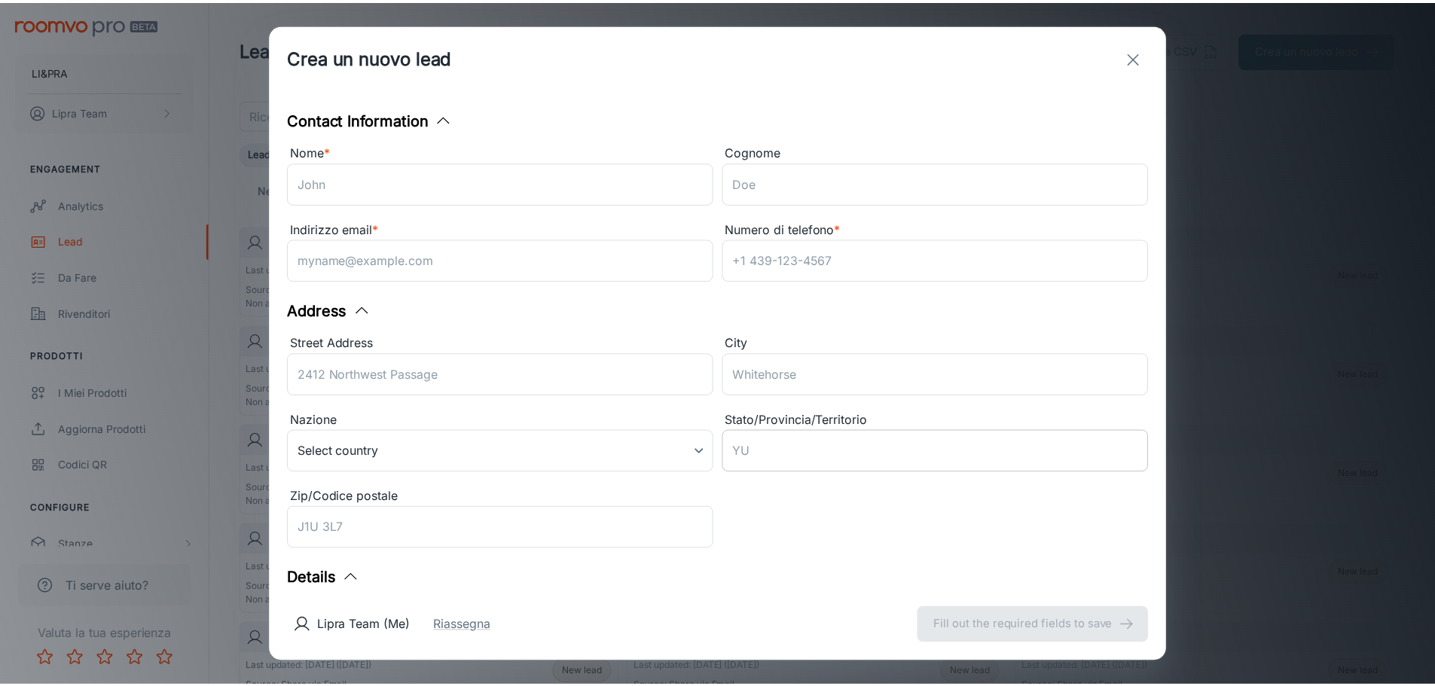
scroll to position [0, 0]
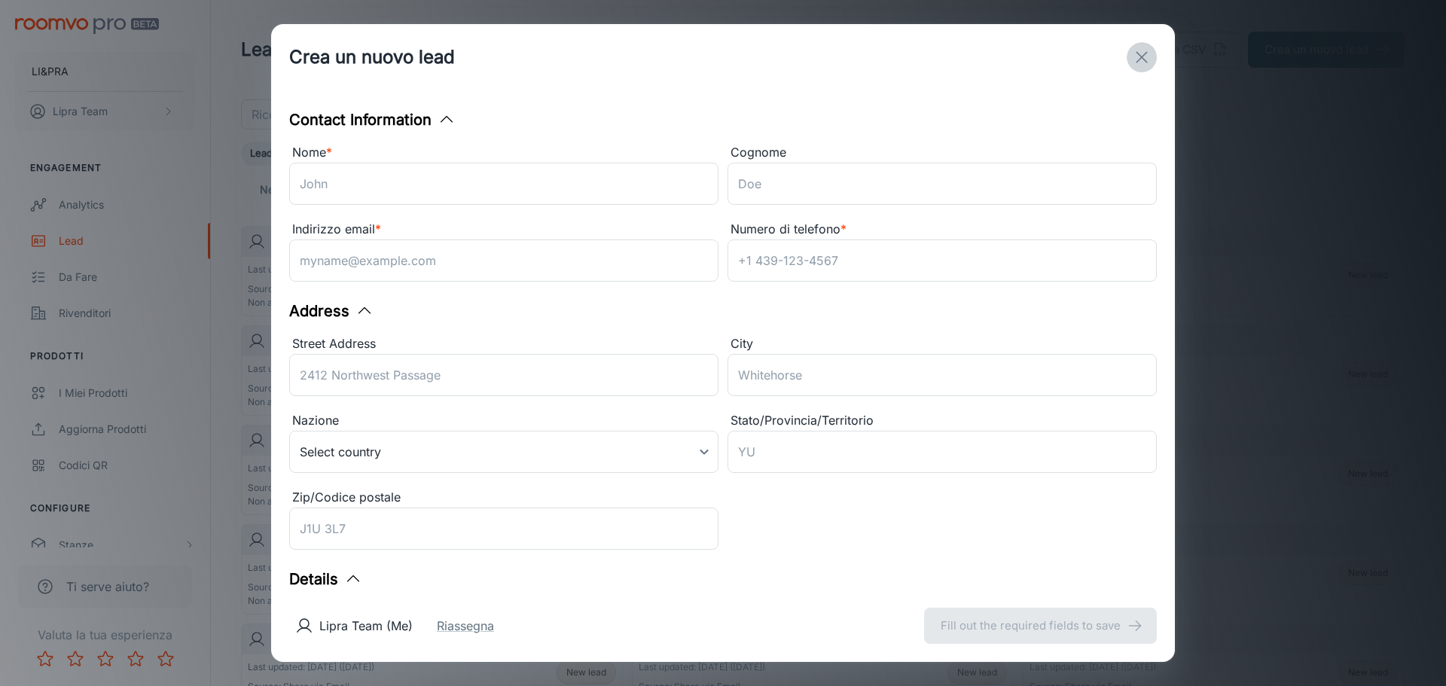
click at [1138, 57] on icon "exit" at bounding box center [1142, 57] width 18 height 18
